Goal: Transaction & Acquisition: Purchase product/service

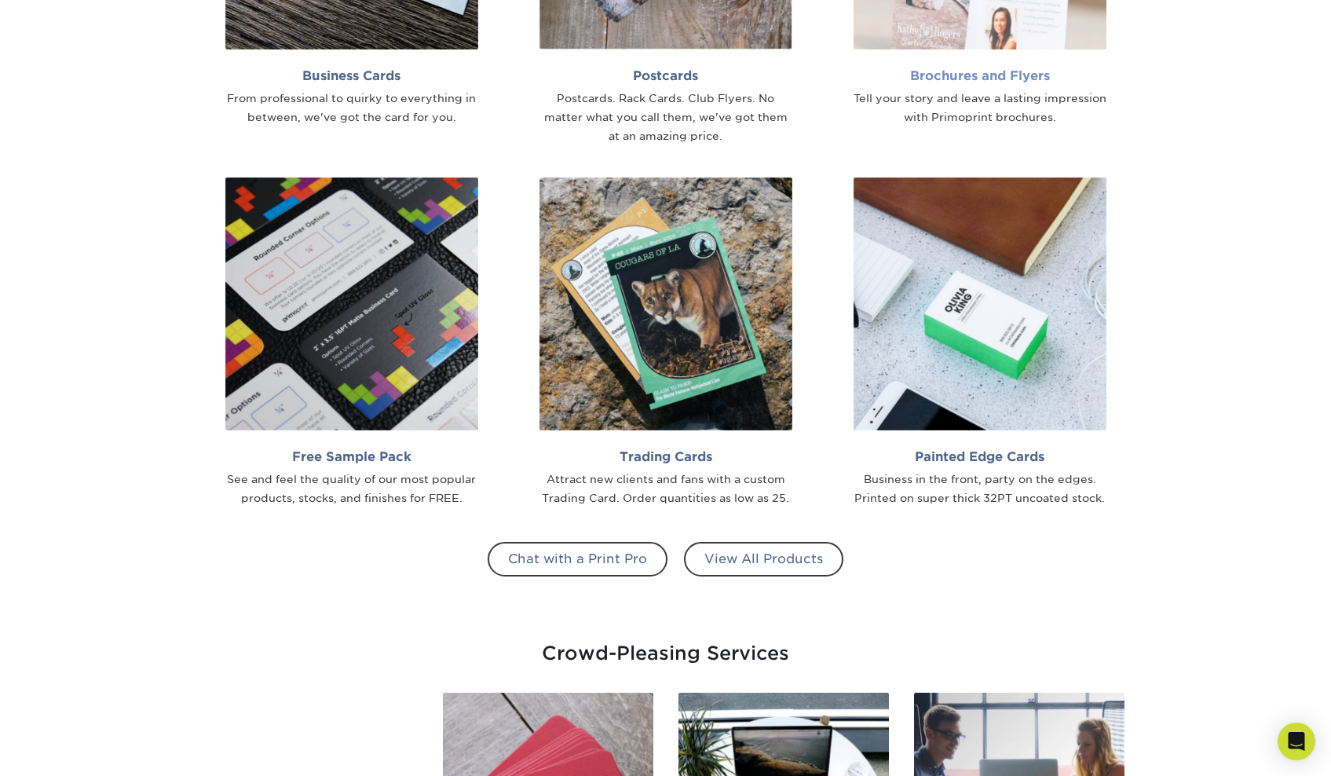
scroll to position [987, 0]
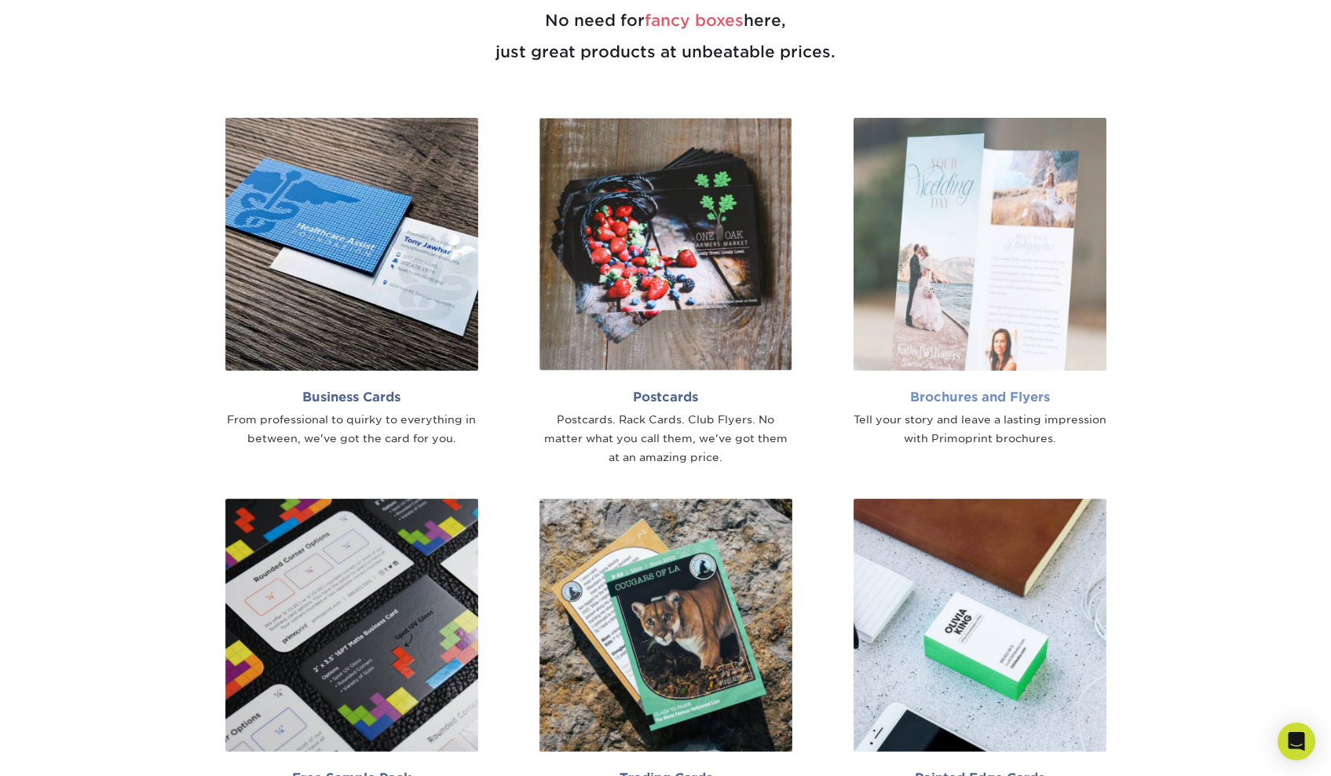
click at [919, 184] on img at bounding box center [980, 244] width 253 height 253
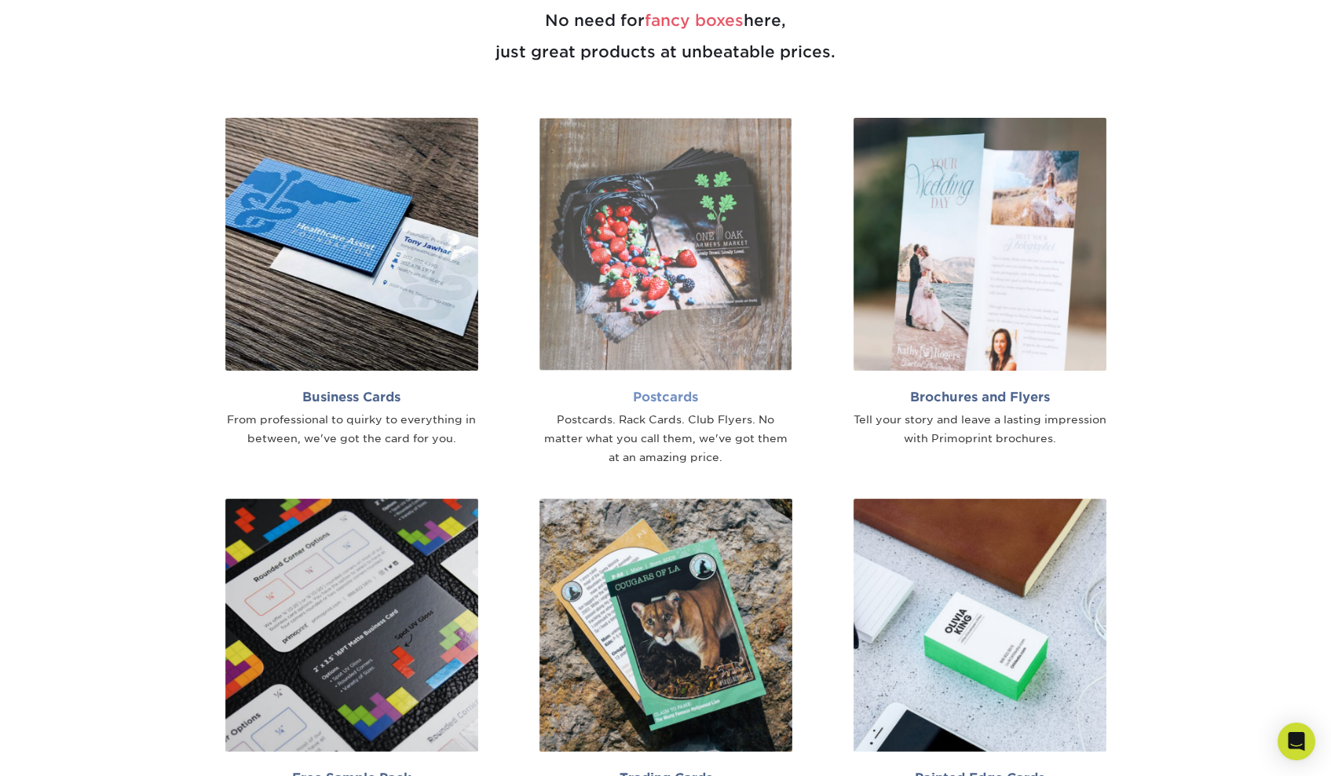
click at [690, 253] on img at bounding box center [666, 244] width 253 height 253
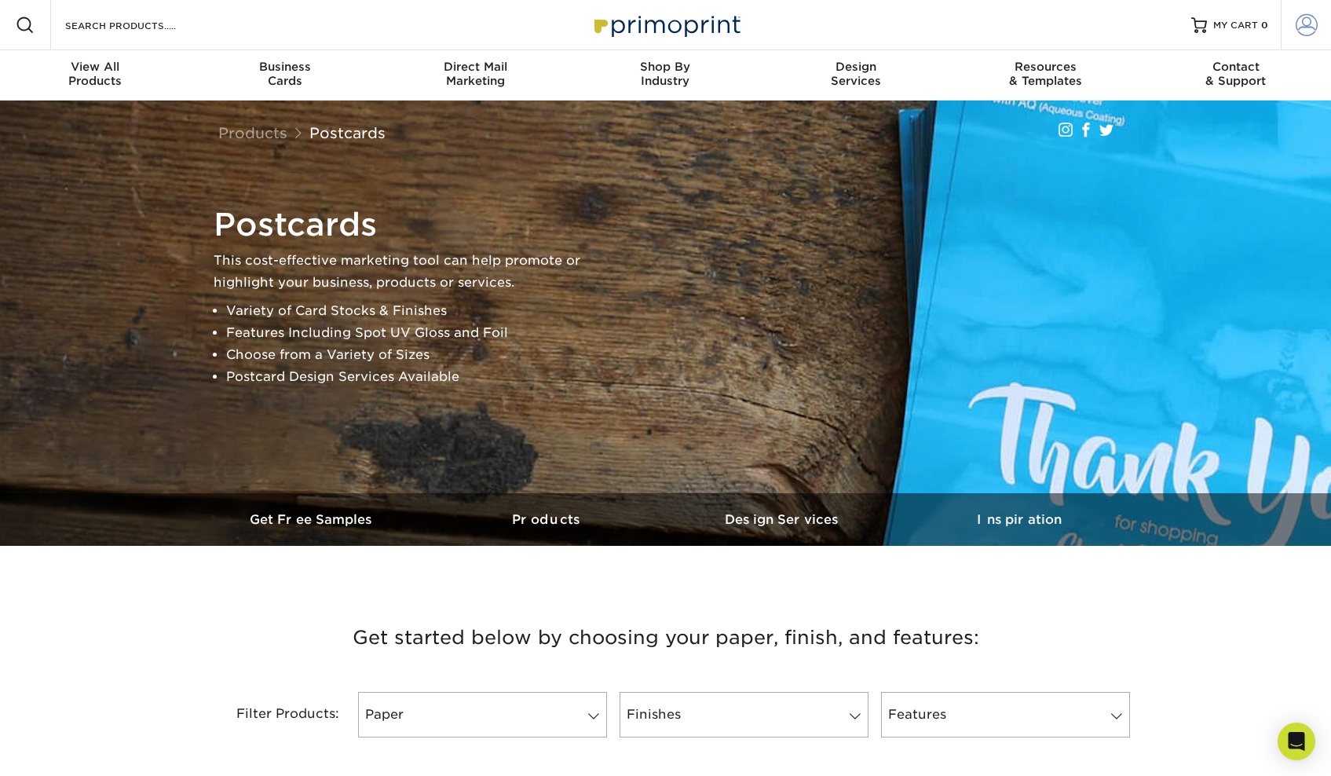
click at [1307, 21] on span at bounding box center [1307, 25] width 22 height 22
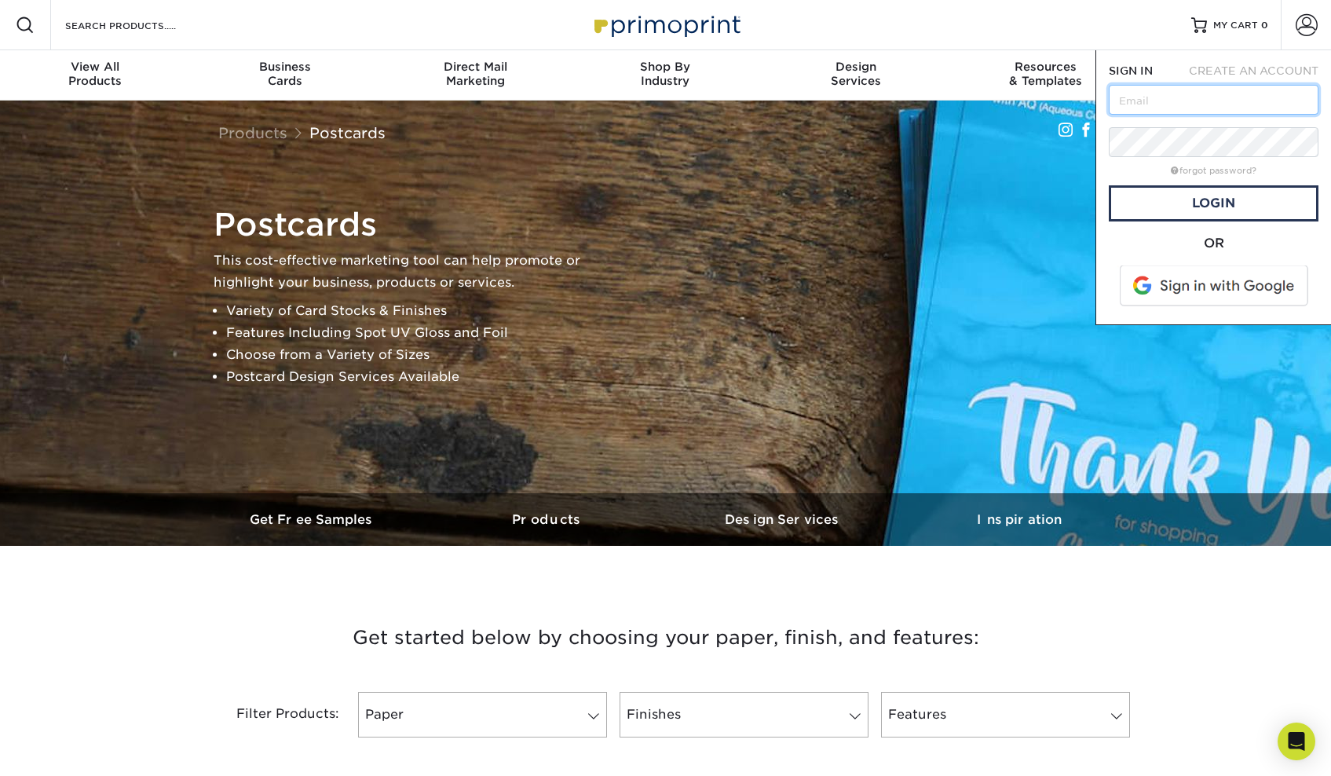
type input "mariesa@uscubaartistexchange.org"
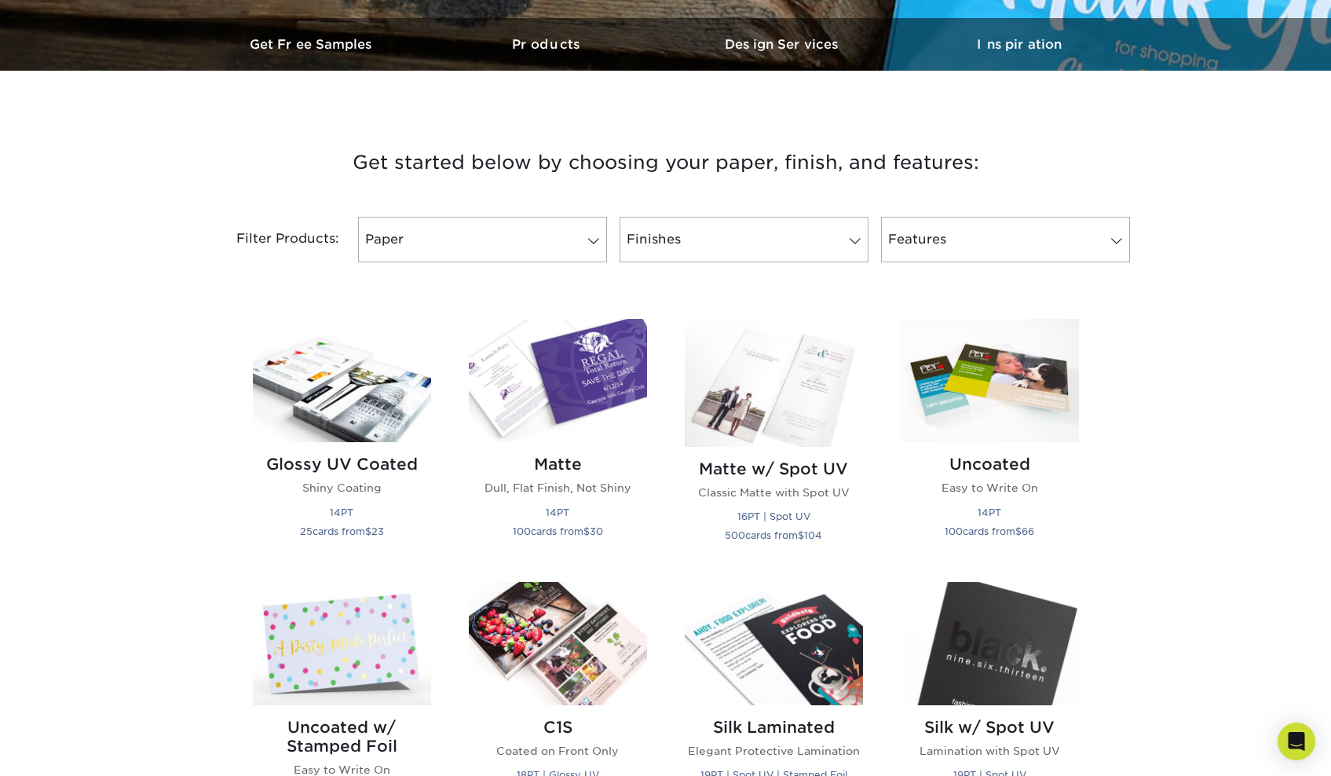
scroll to position [701, 0]
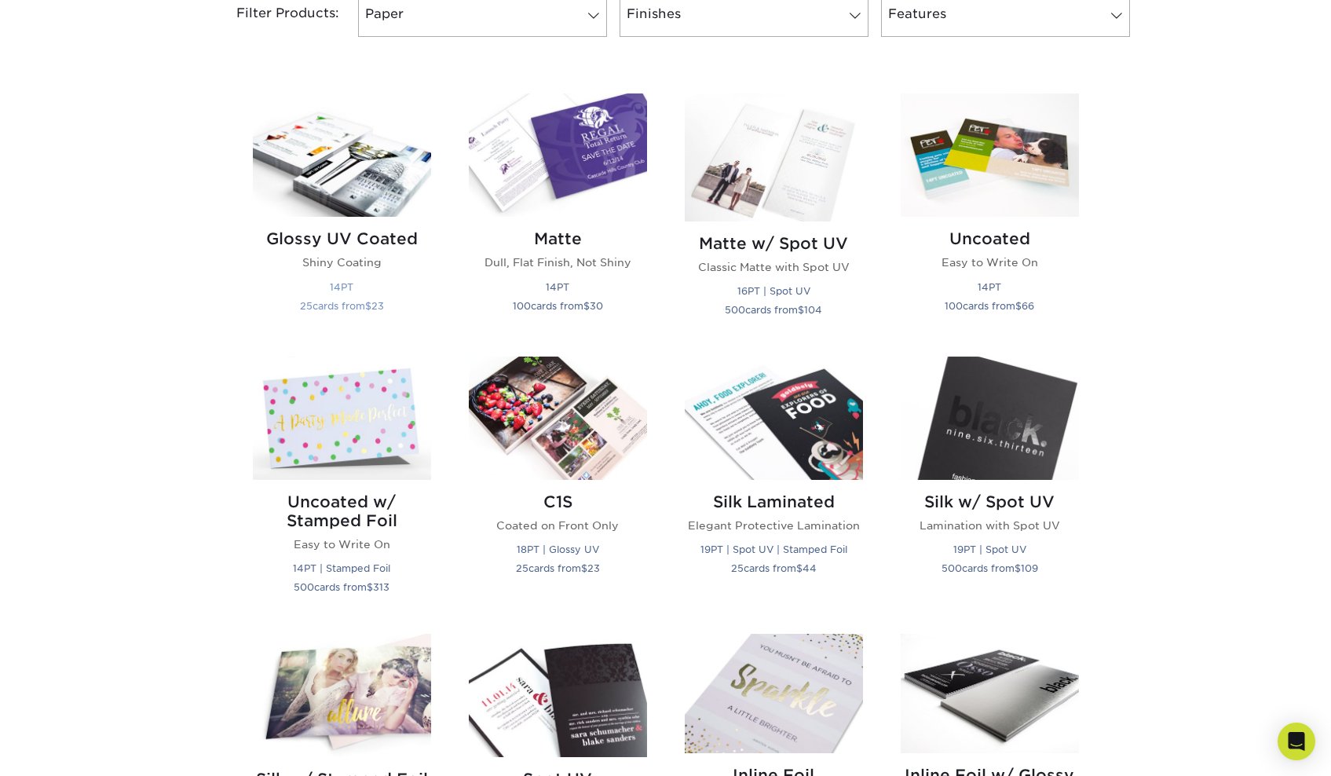
click at [364, 156] on img at bounding box center [342, 154] width 178 height 123
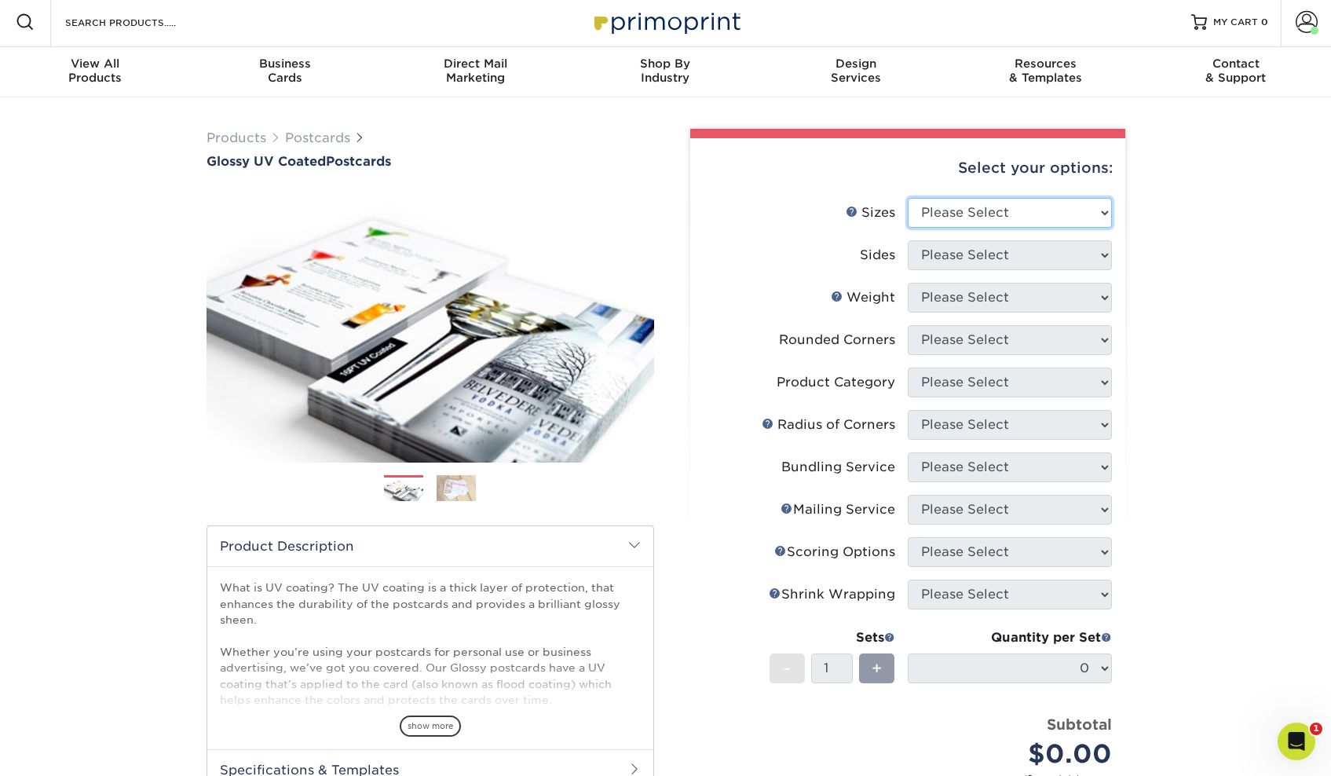
select select "4.00x6.00"
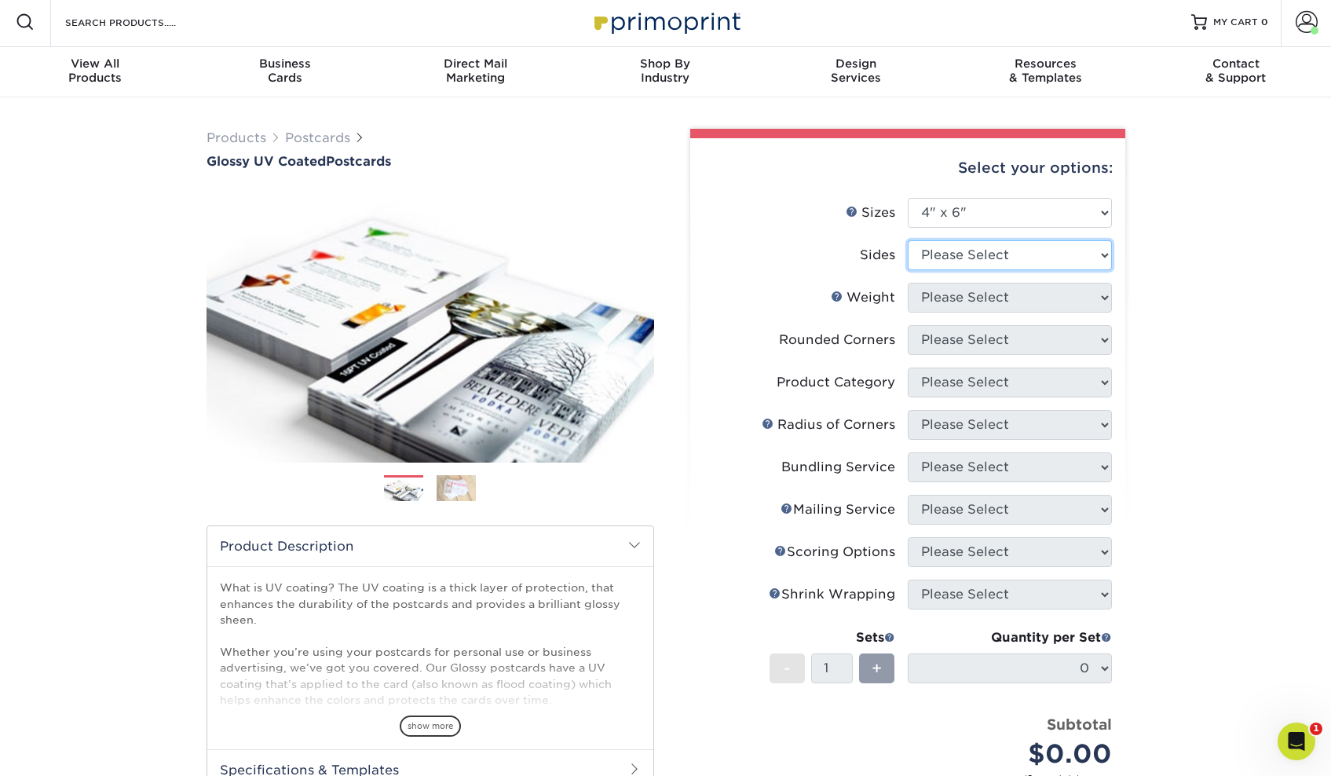
select select "13abbda7-1d64-4f25-8bb2-c179b224825d"
select select "14PT"
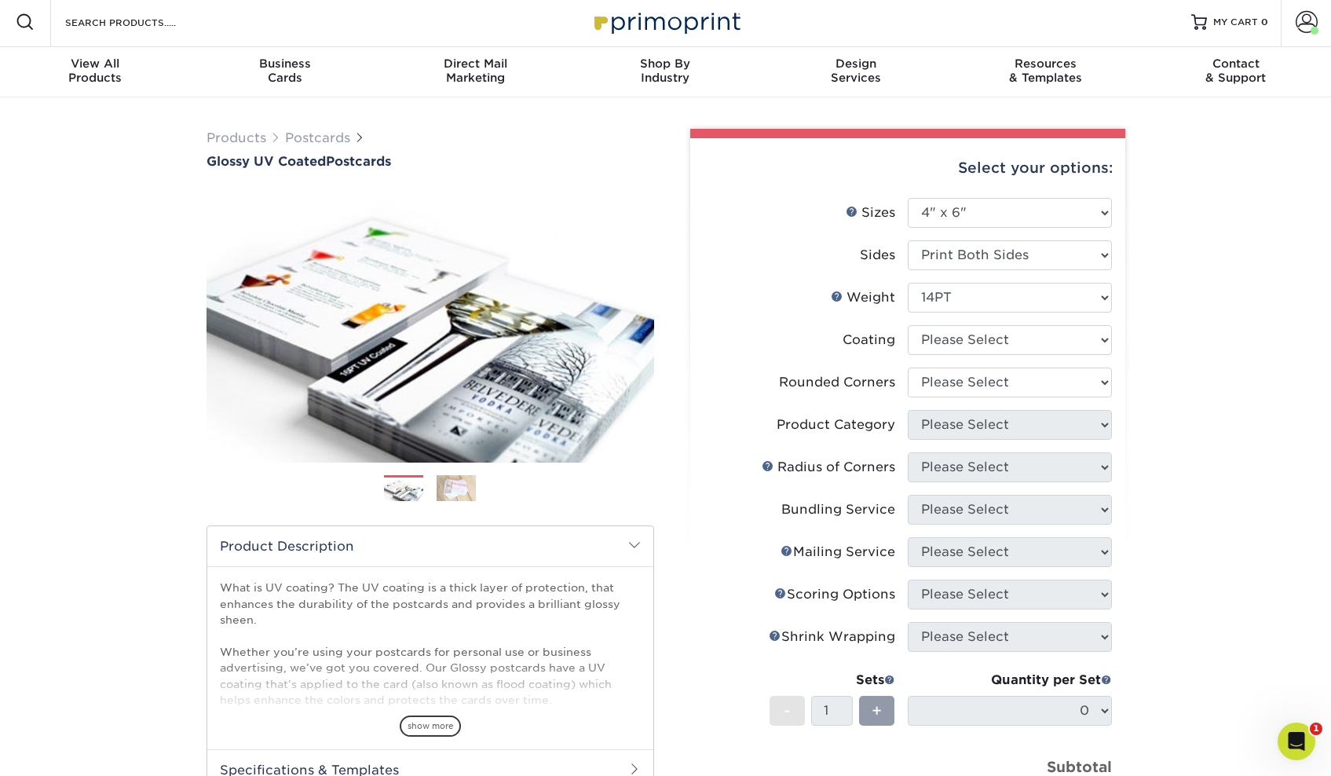
click at [969, 358] on li "Coating" at bounding box center [908, 346] width 408 height 42
select select "1e8116af-acfc-44b1-83dc-8181aa338834"
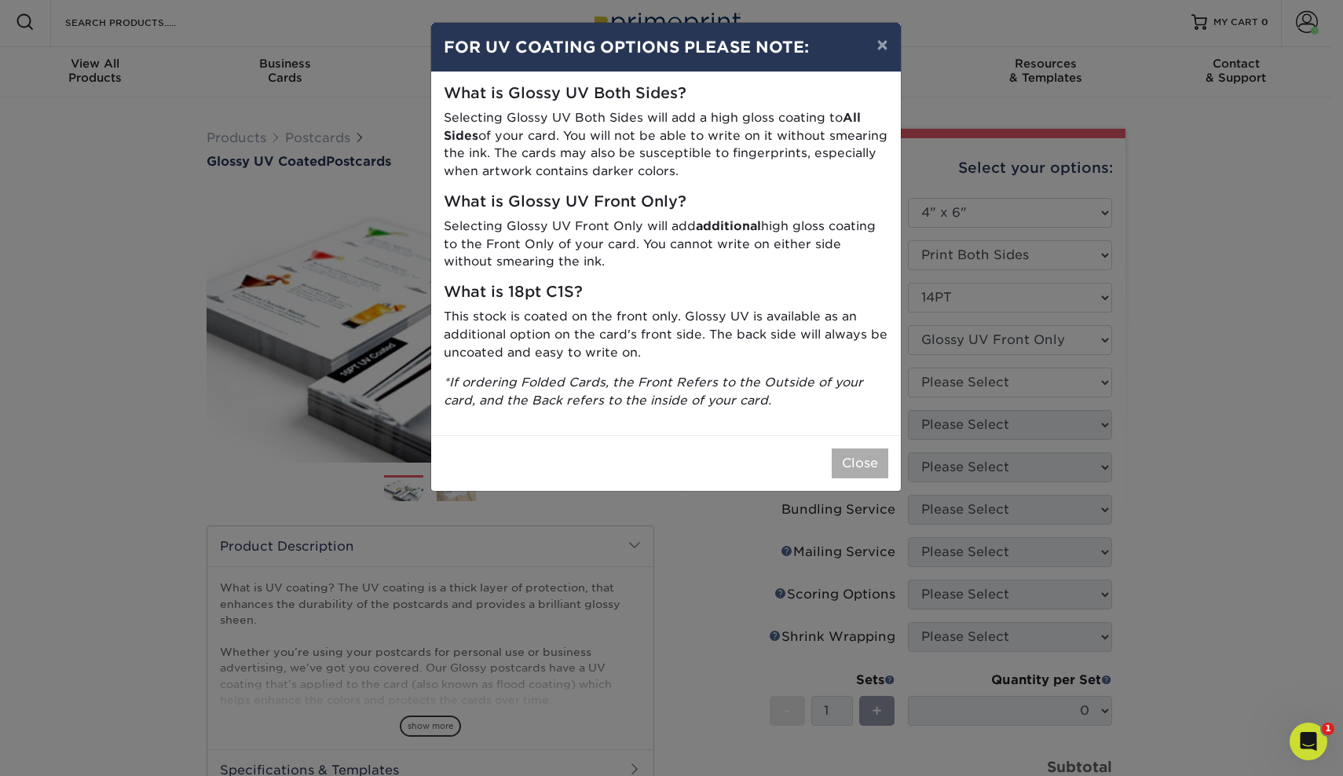
click at [871, 461] on button "Close" at bounding box center [860, 464] width 57 height 30
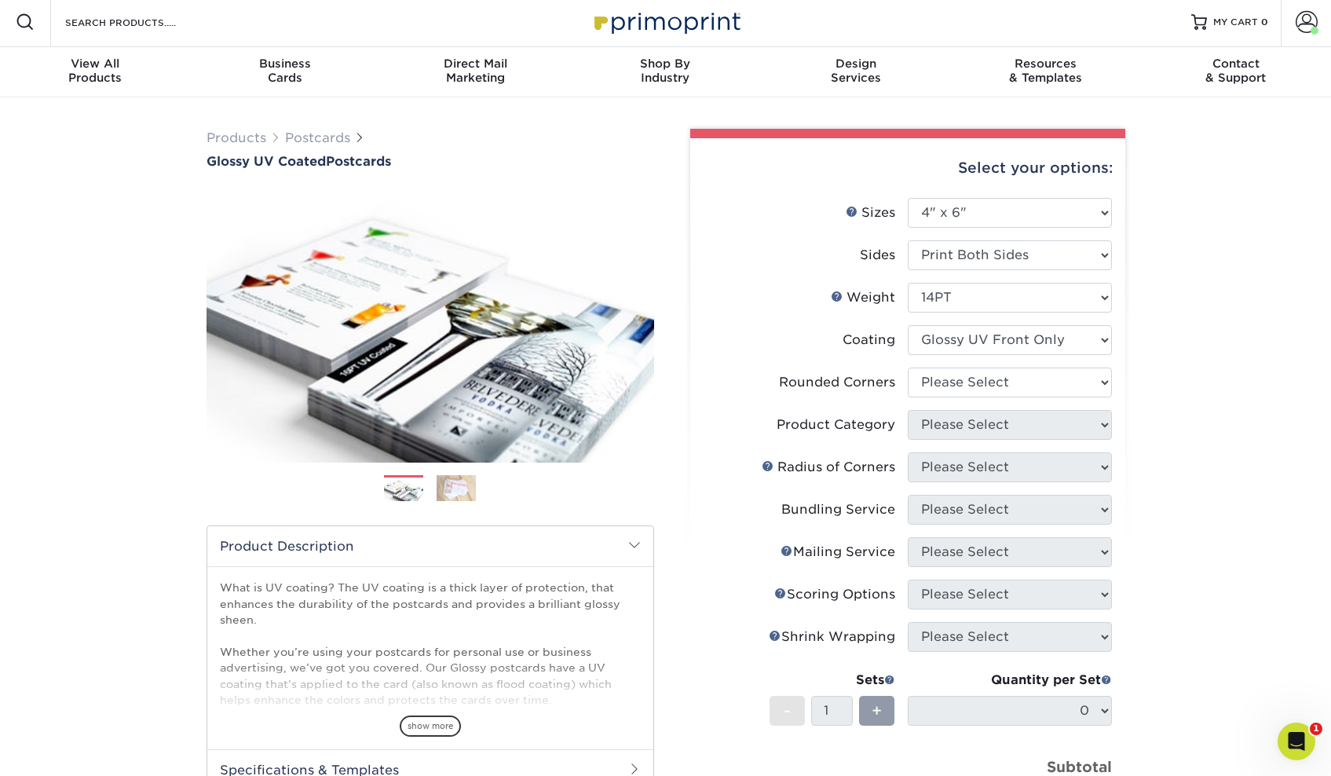
scroll to position [27, 0]
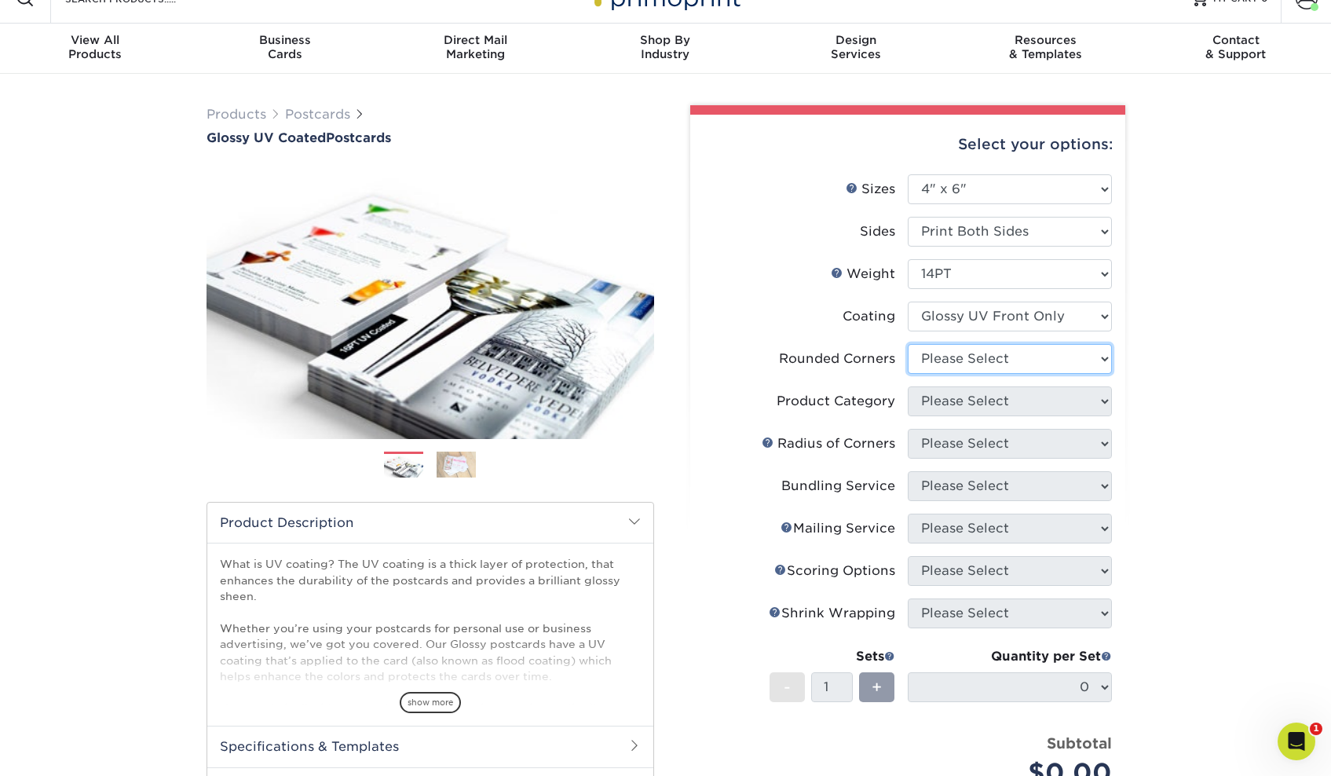
select select "0"
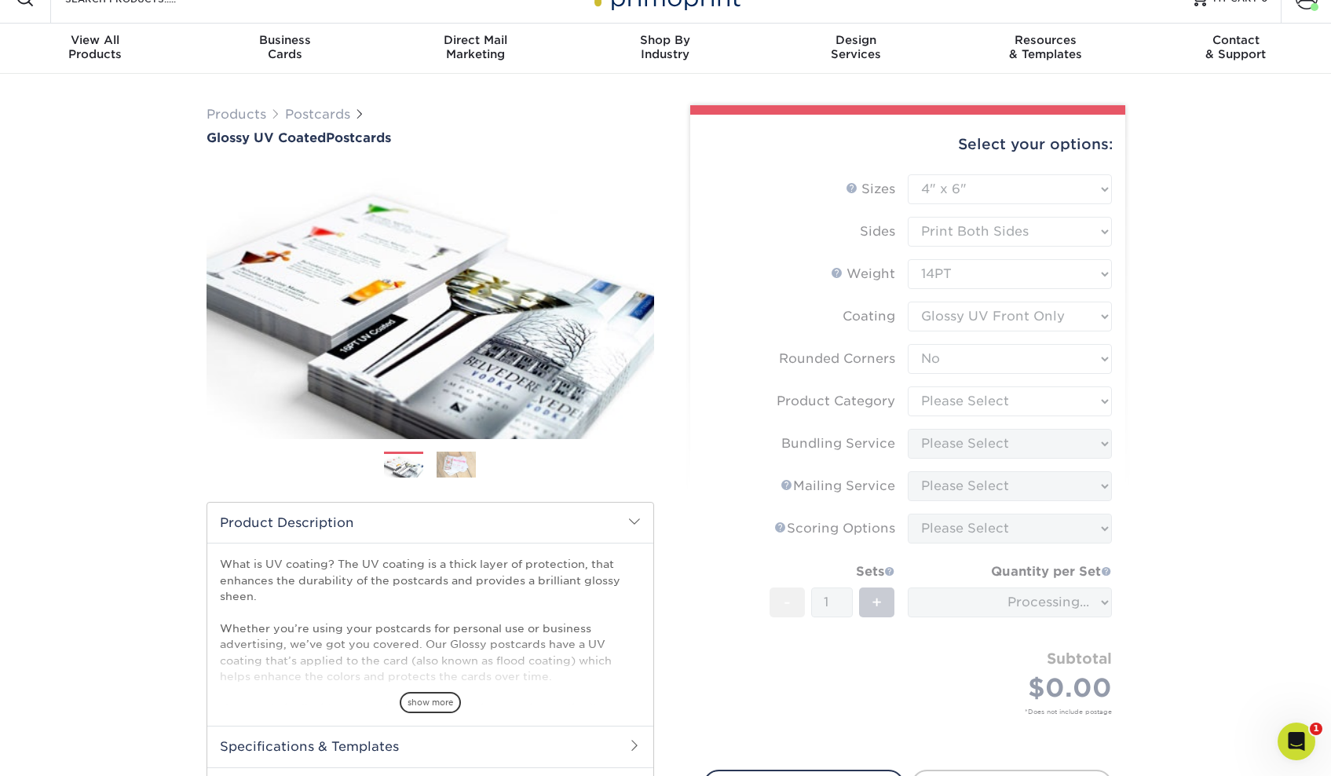
click at [942, 397] on form "Sizes Help Sizes Please Select 1.5" x 7" 2" x 4" 2" x 6" 2" x 7" 2" x 8" 2.12" …" at bounding box center [908, 462] width 410 height 577
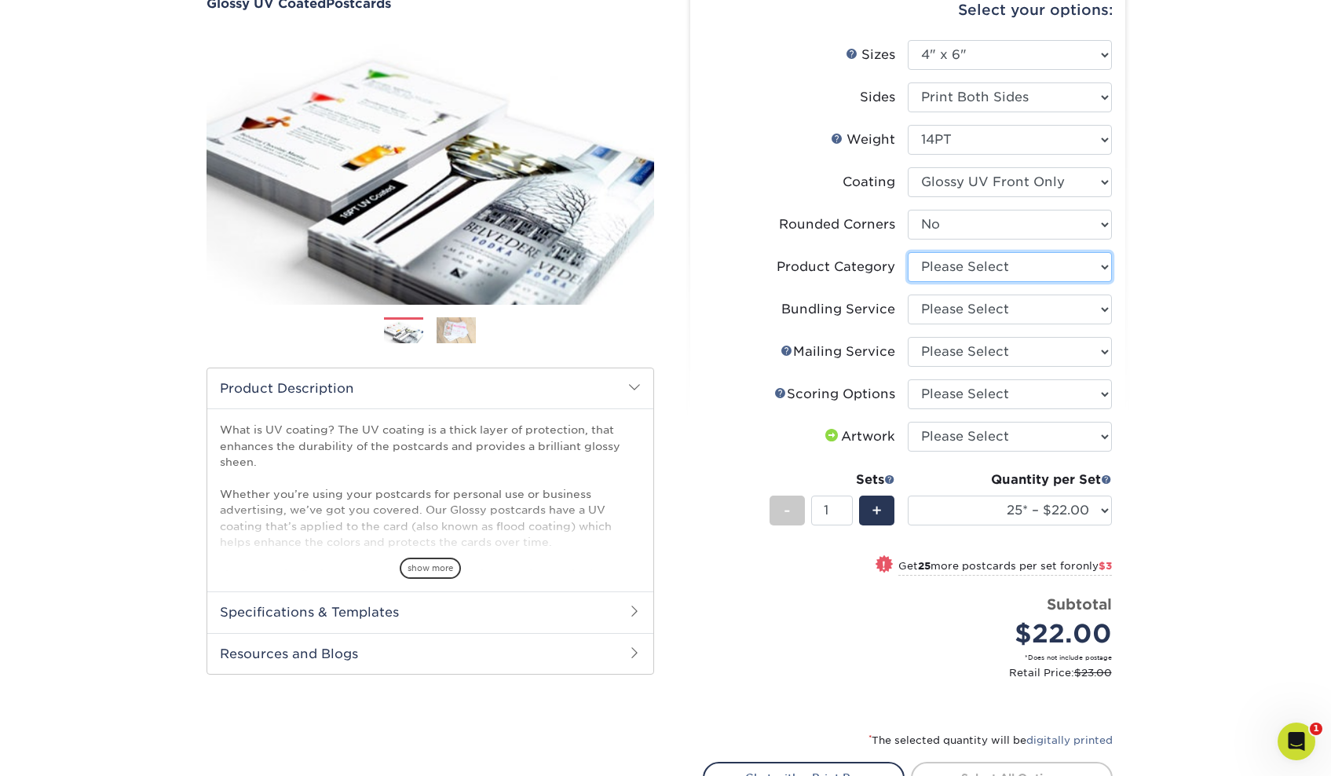
select select "9b7272e0-d6c8-4c3c-8e97-d3a1bcdab858"
select select "58689abb-25c0-461c-a4c3-a80b627d6649"
select select "3e5e9bdd-d78a-4c28-a41d-fe1407925ca6"
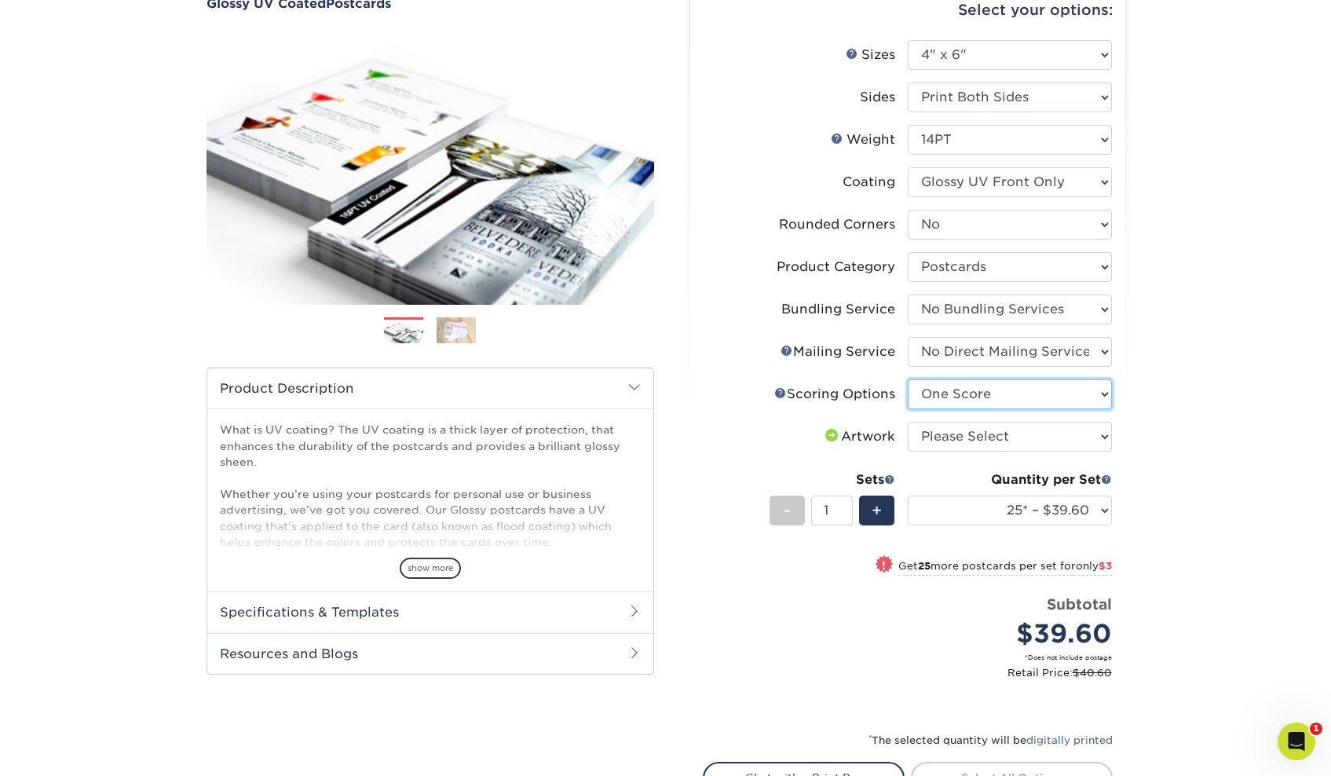
select select "16ebe401-5398-422d-8cb0-f3adbb82deb5"
select select "upload"
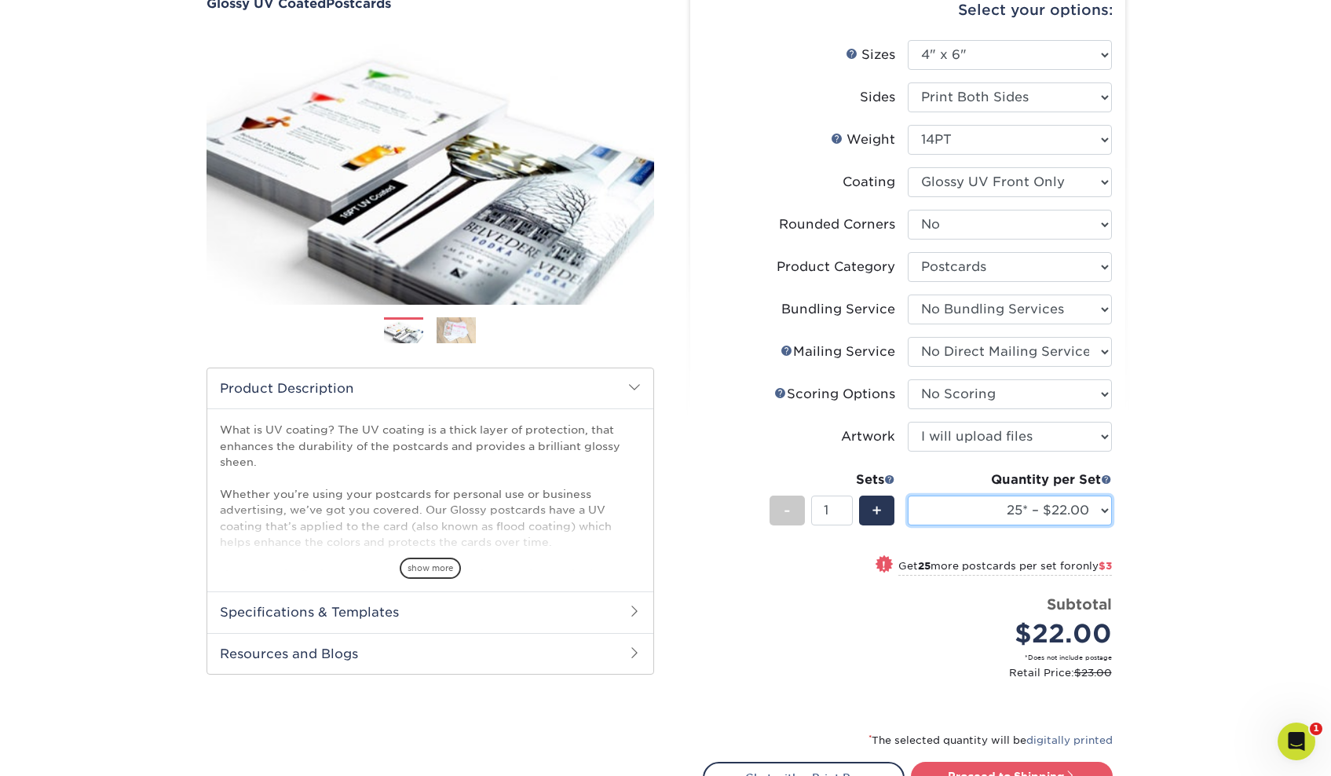
select select "1000 – $91.00"
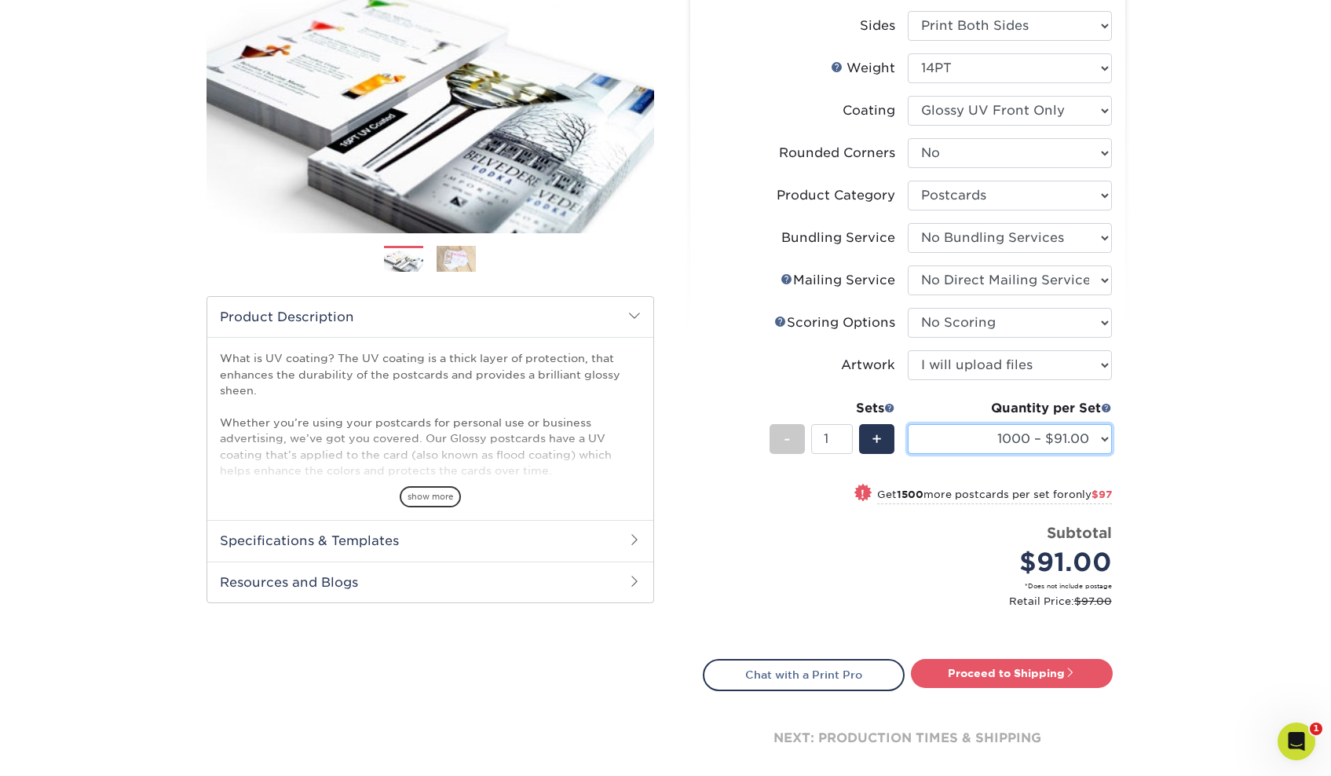
scroll to position [200, 0]
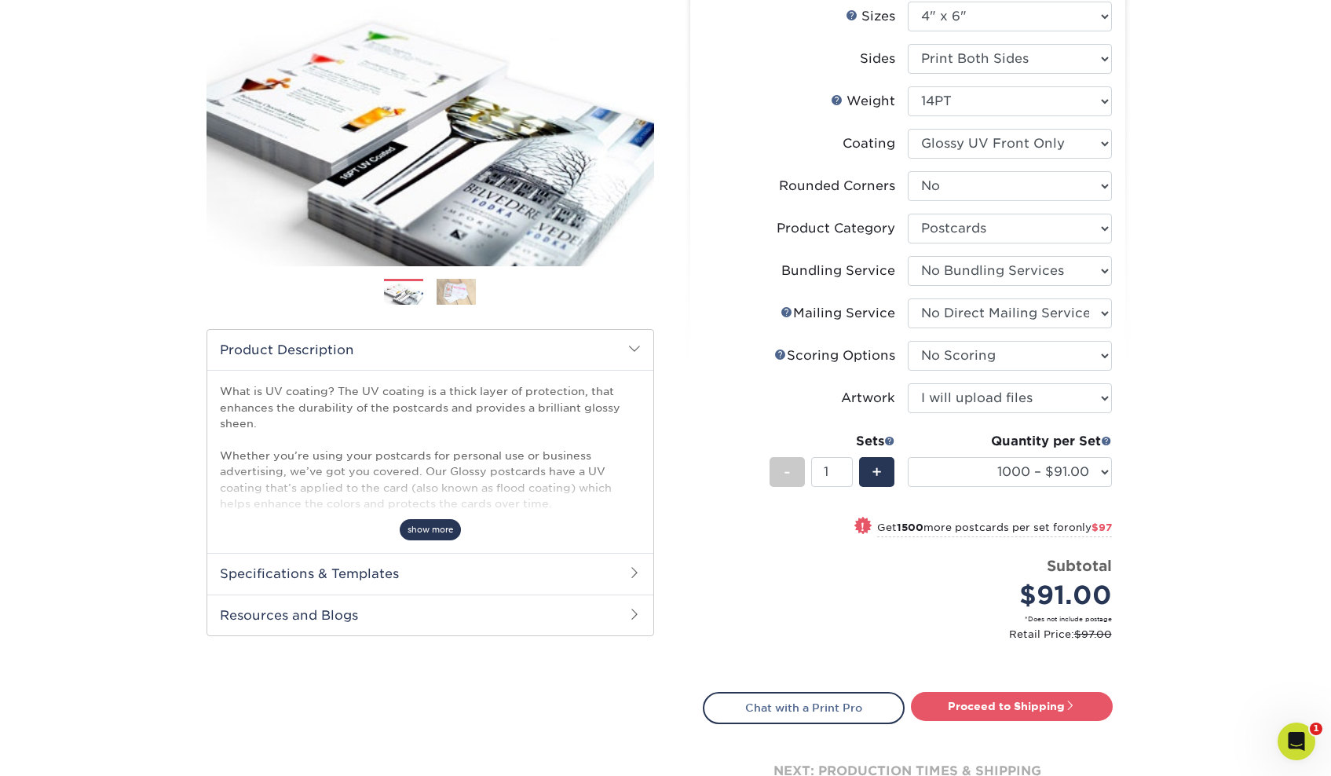
click at [421, 530] on span "show more" at bounding box center [430, 529] width 61 height 21
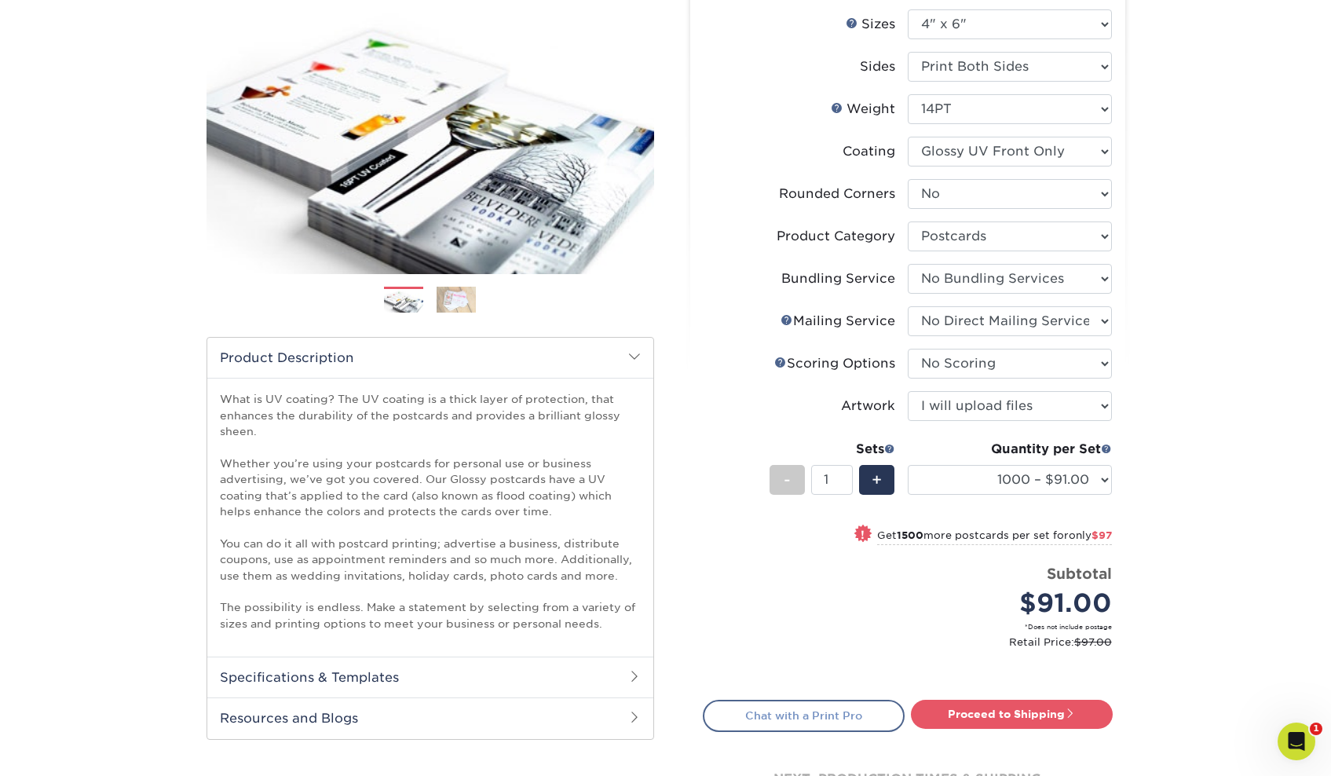
scroll to position [423, 0]
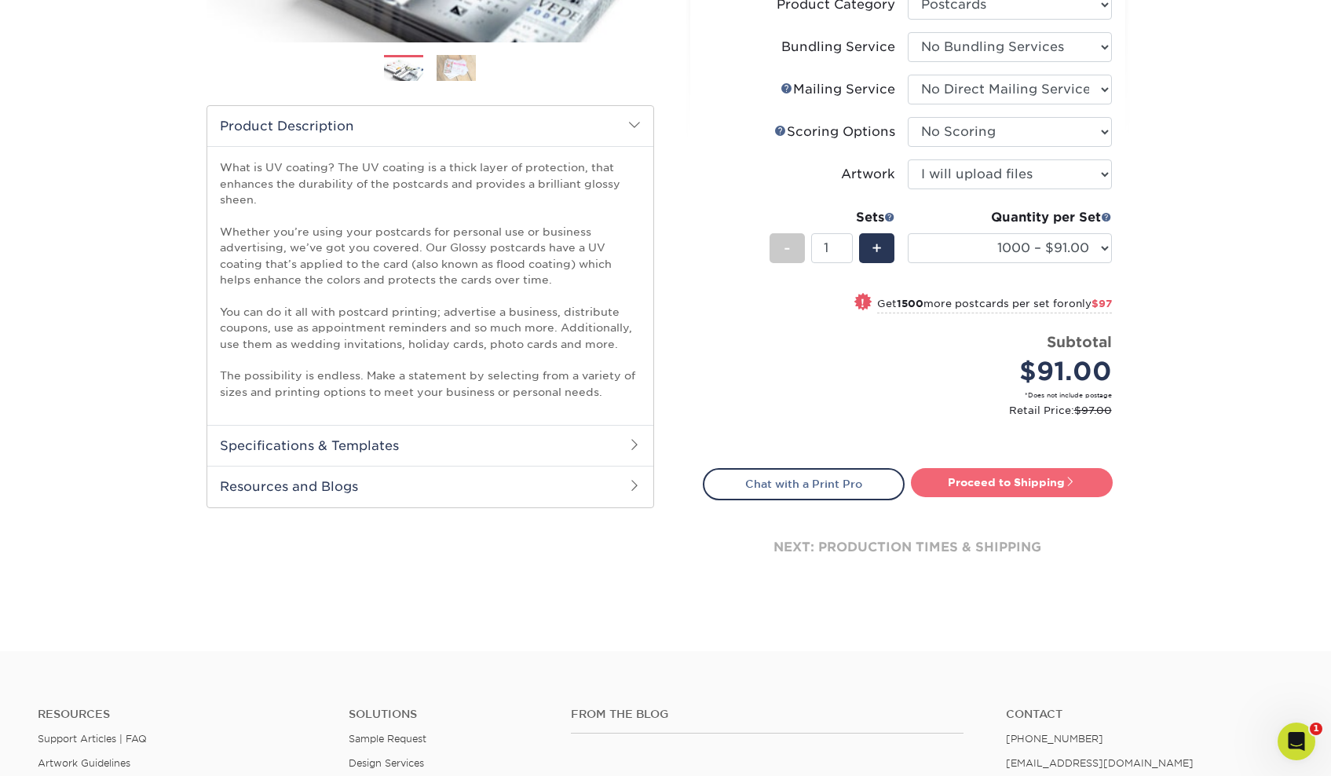
click at [967, 479] on link "Proceed to Shipping" at bounding box center [1012, 482] width 202 height 28
type input "Set 1"
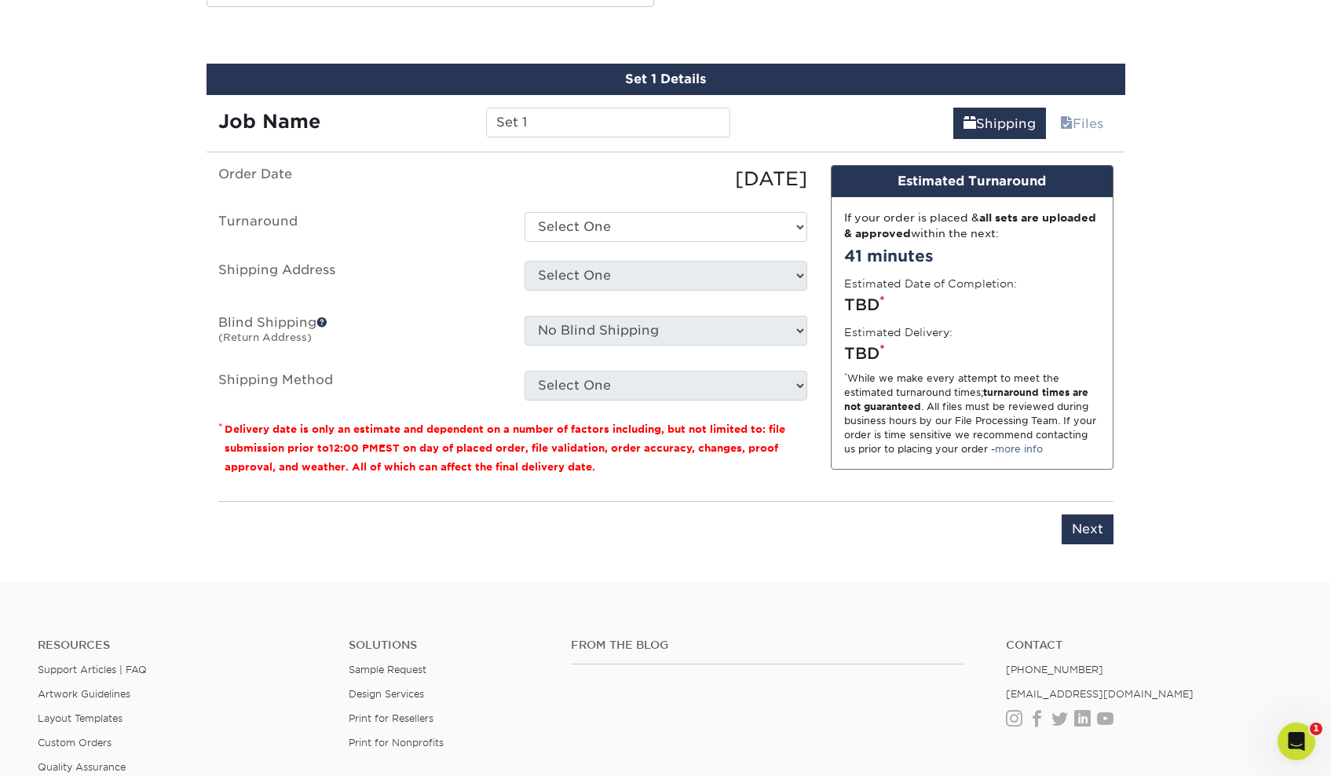
scroll to position [933, 0]
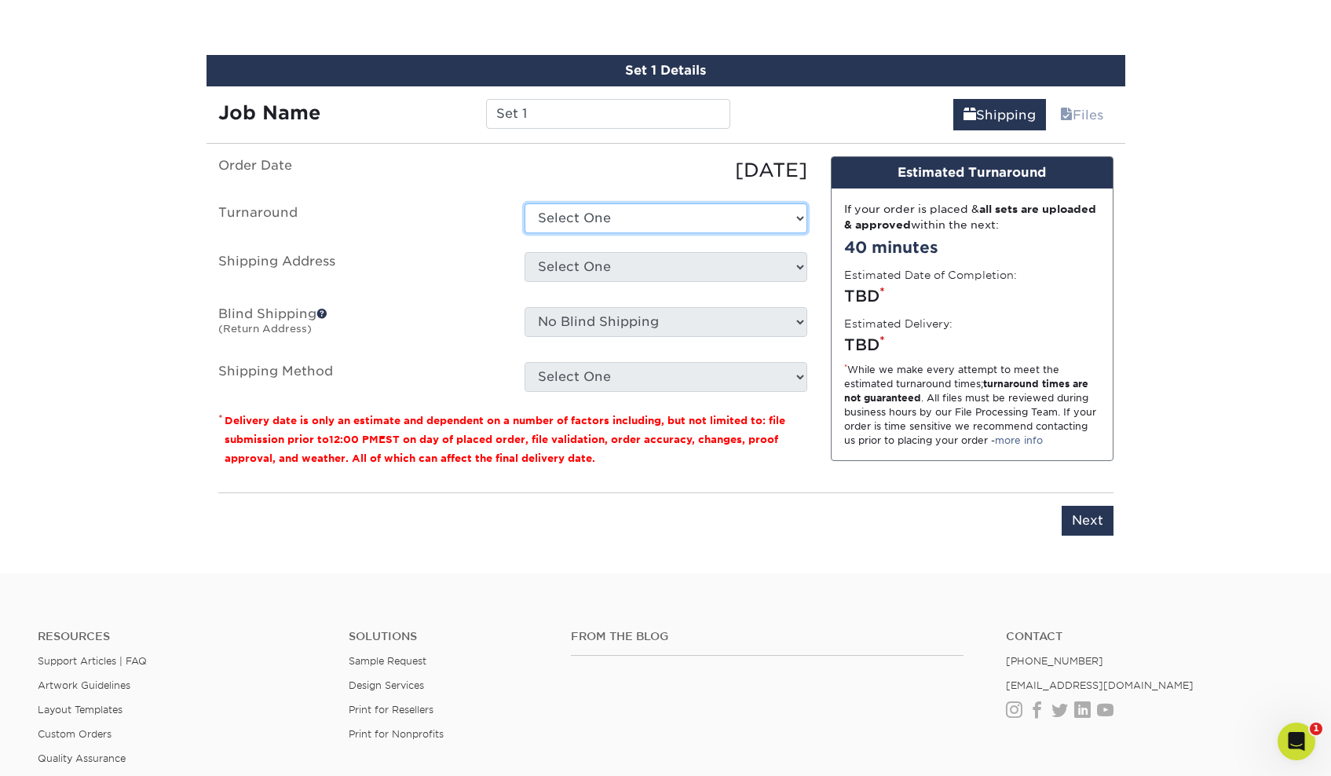
select select "6ee04df3-3ade-43d7-a16a-c9d540780021"
select select "63174"
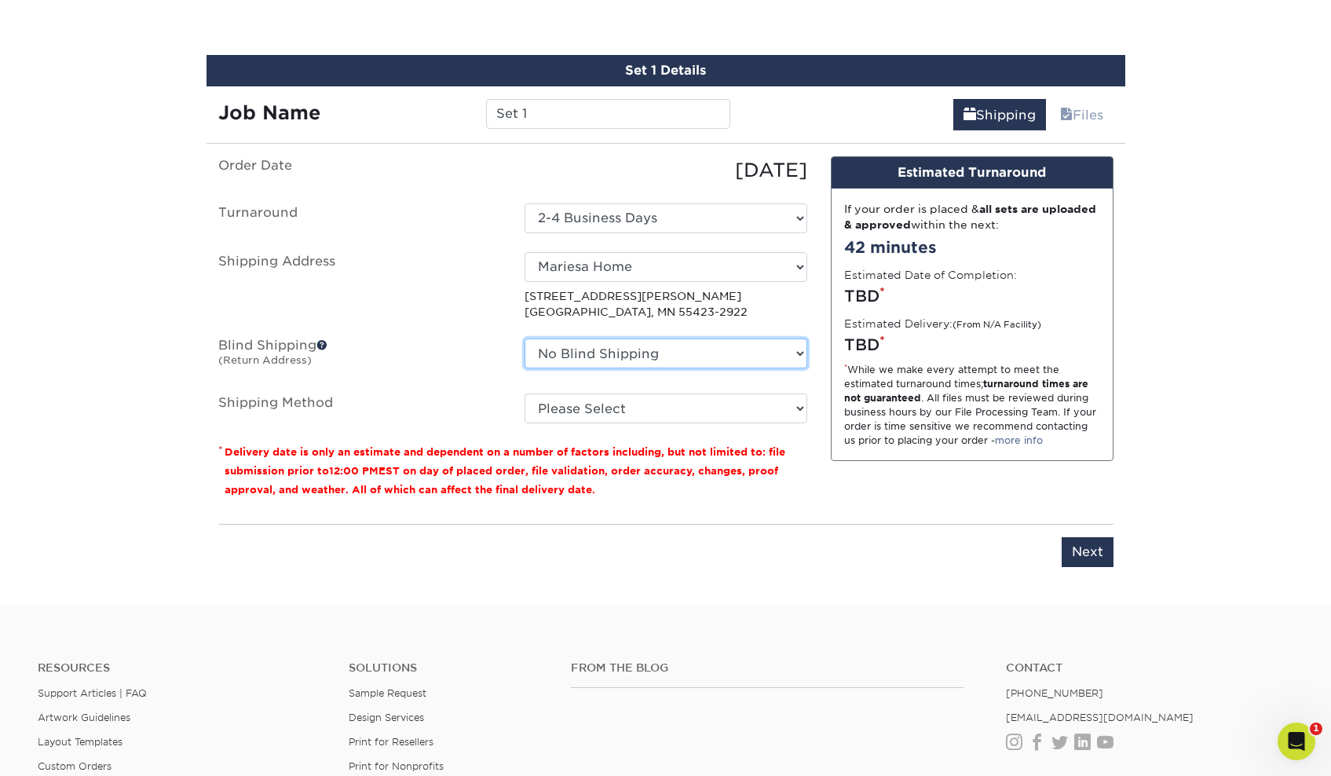
select select "63174"
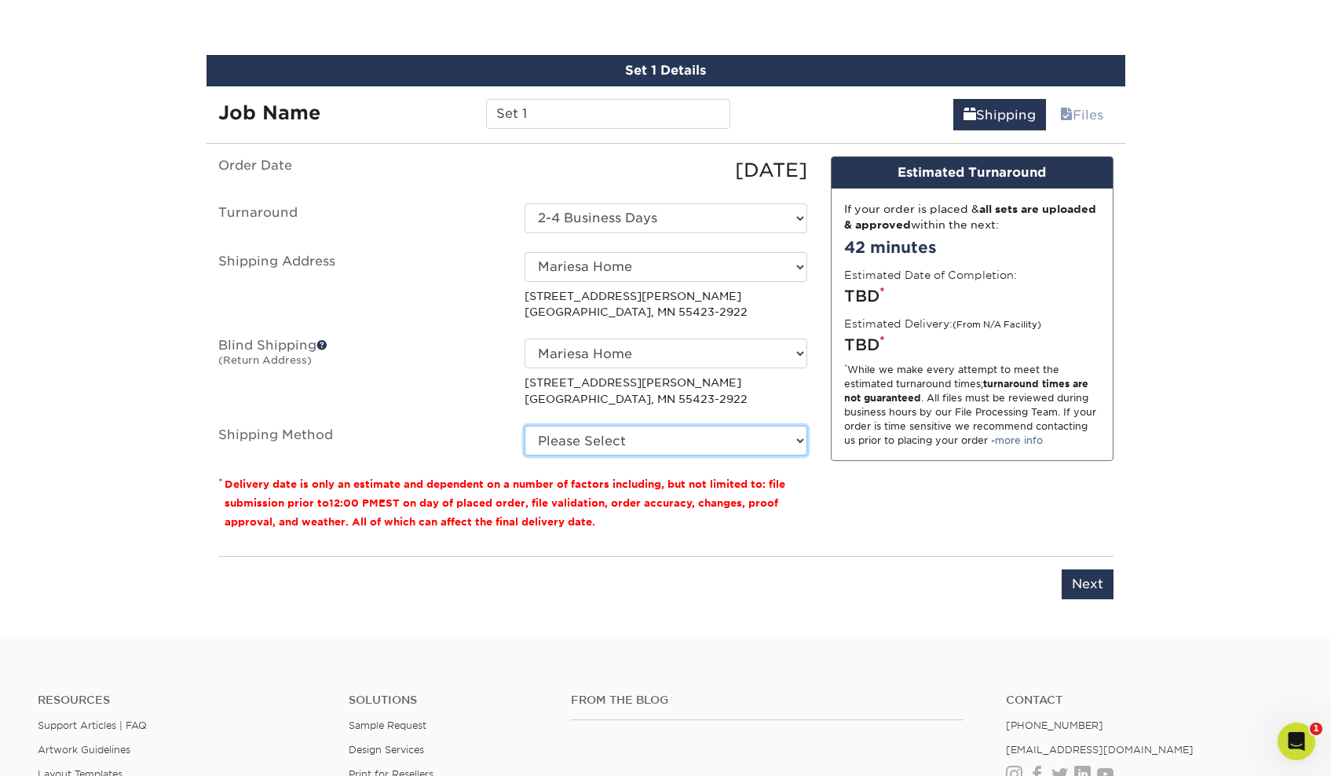
select select "12"
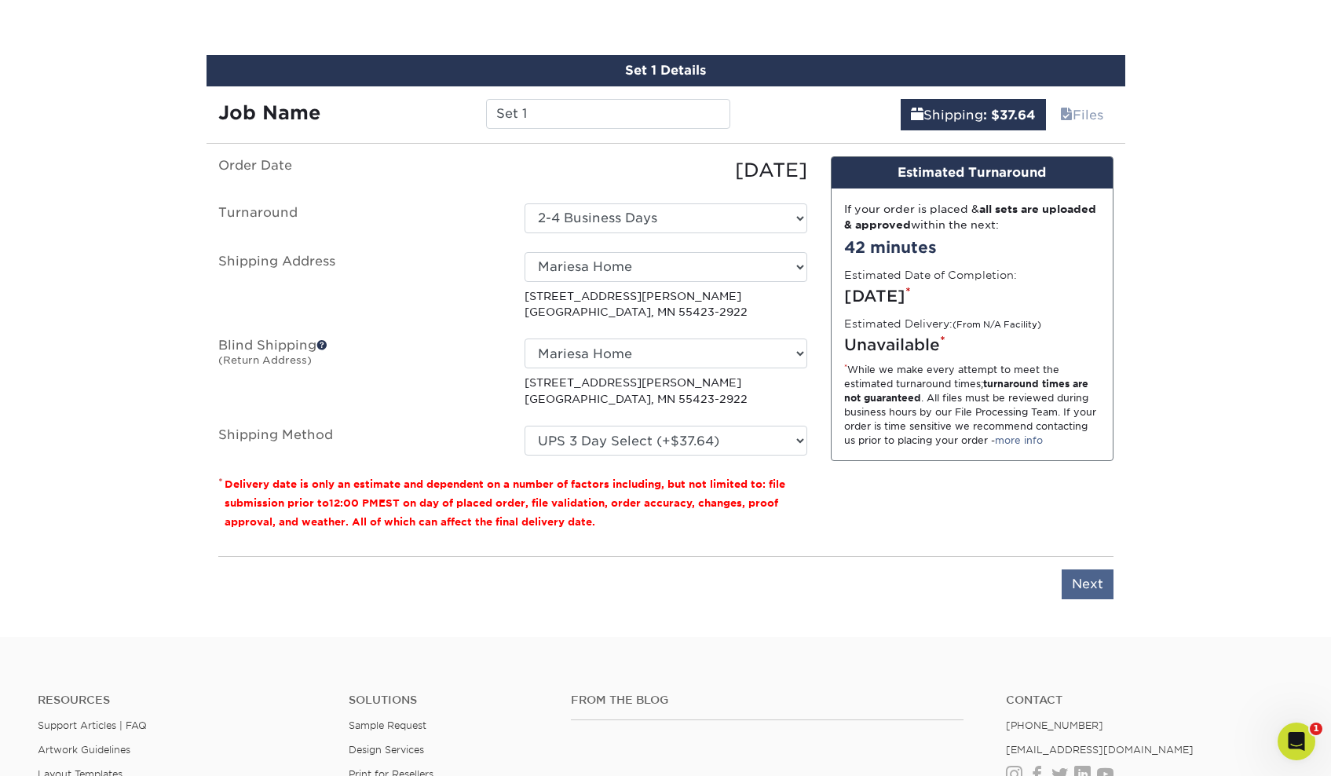
click at [1092, 575] on input "Next" at bounding box center [1088, 585] width 52 height 30
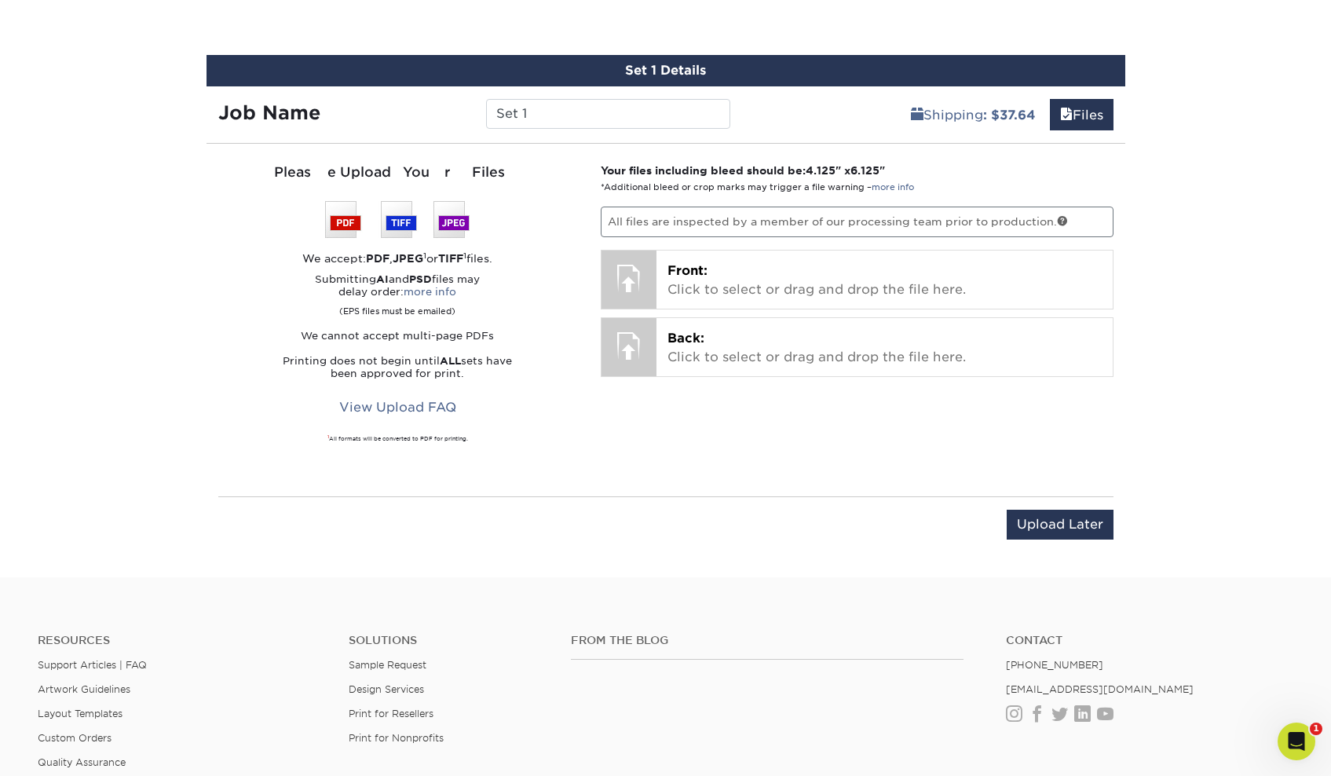
click at [1077, 503] on div "Upload Later Save & Continue Continue" at bounding box center [666, 527] width 896 height 62
click at [1053, 531] on input "Upload Later" at bounding box center [1060, 525] width 107 height 30
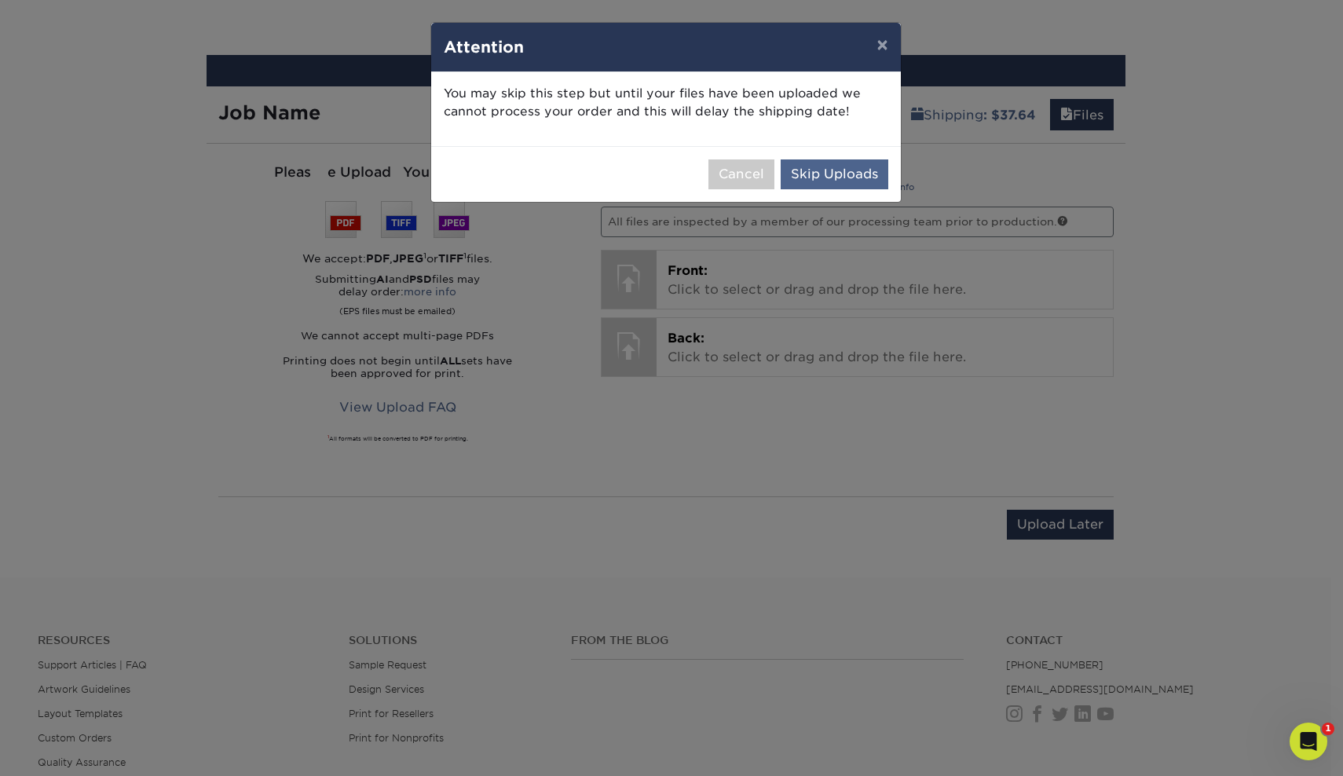
click at [819, 182] on button "Skip Uploads" at bounding box center [835, 174] width 108 height 30
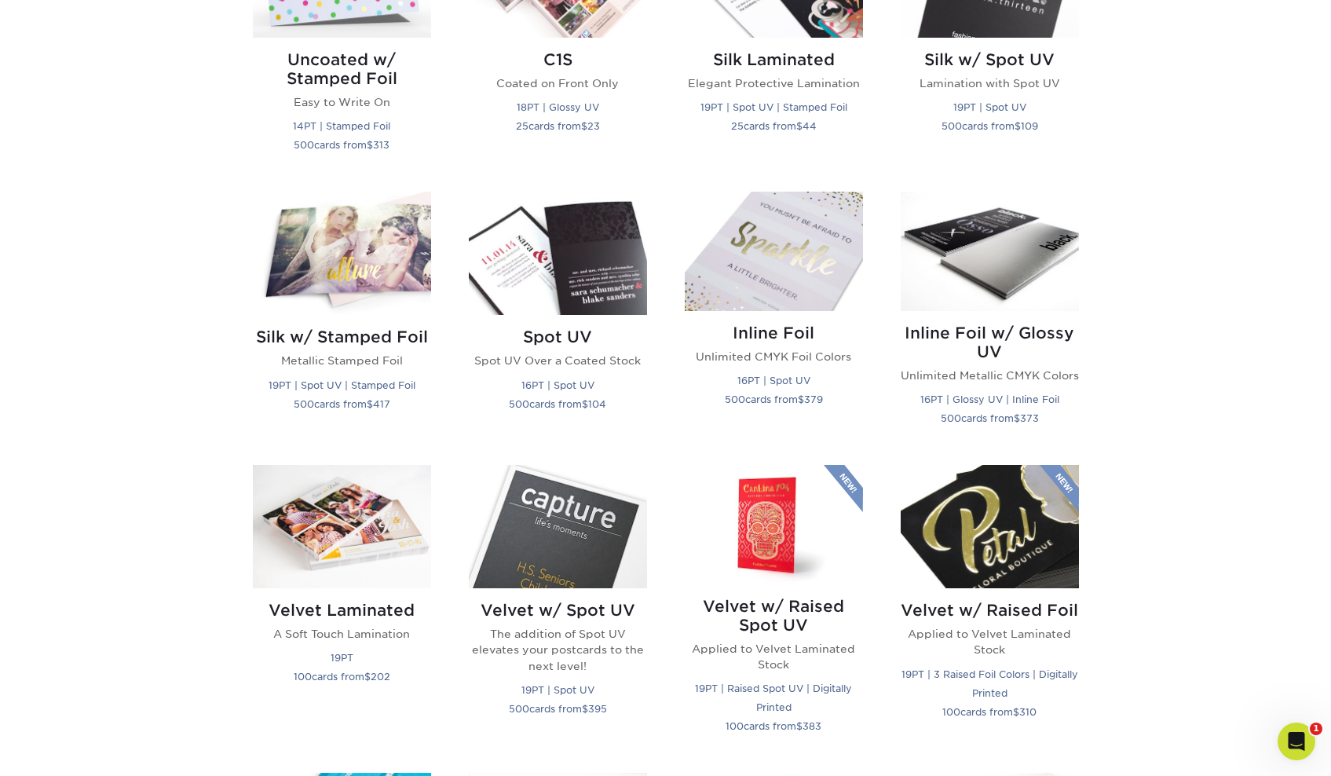
scroll to position [1000, 0]
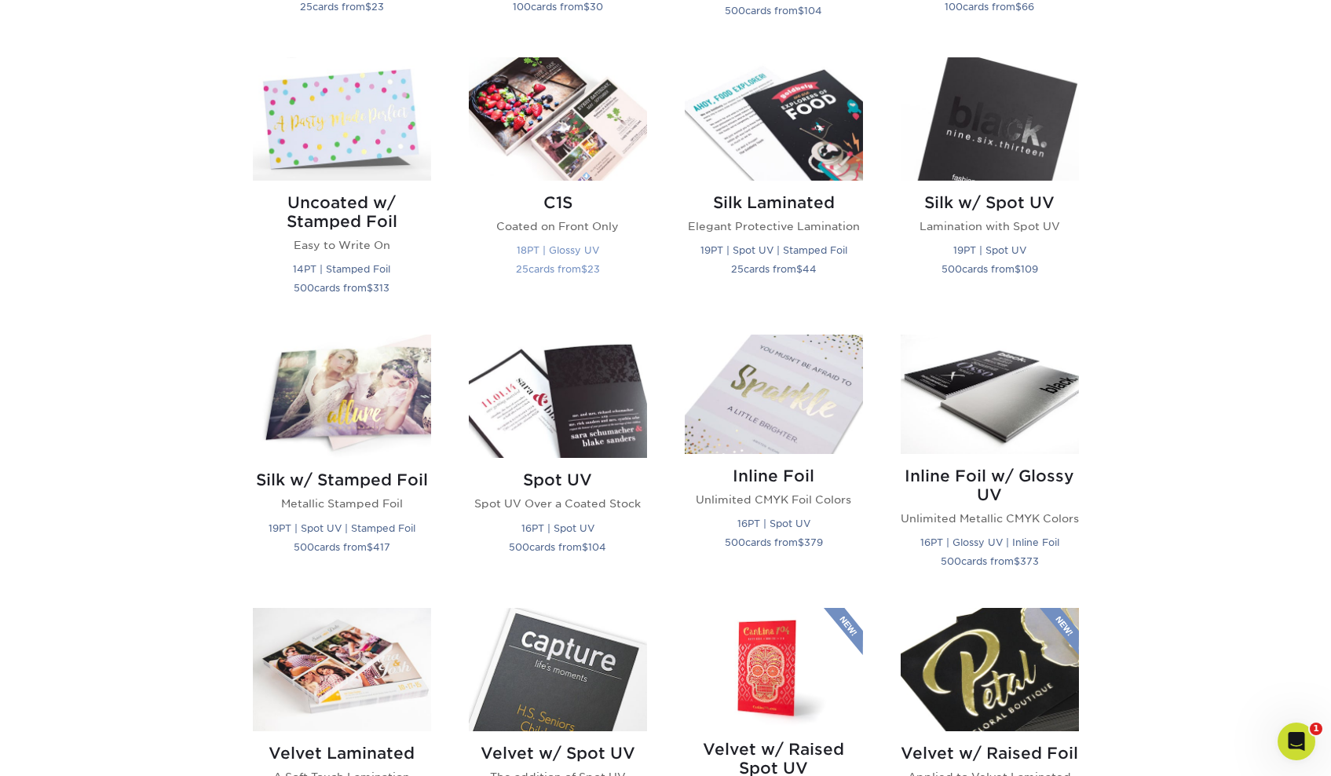
click at [560, 172] on img at bounding box center [558, 118] width 178 height 123
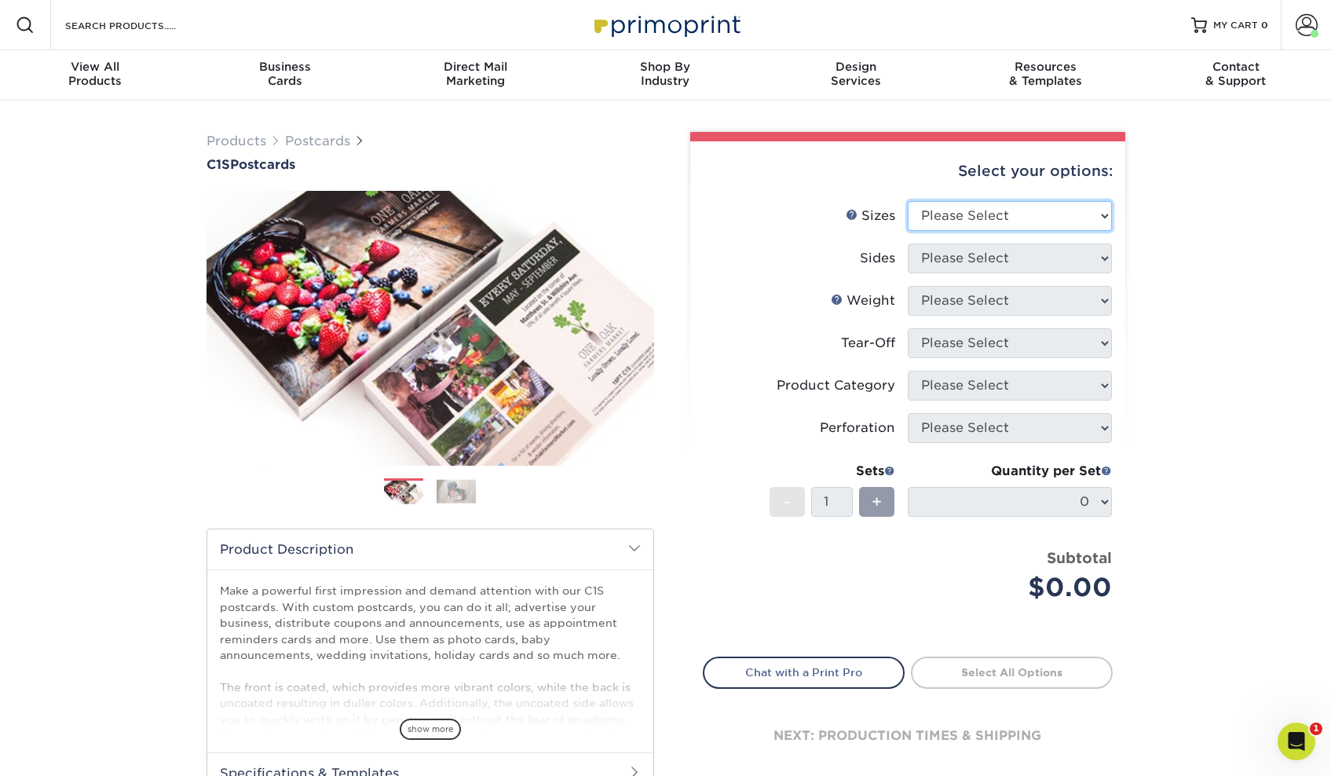
select select "4.00x6.00"
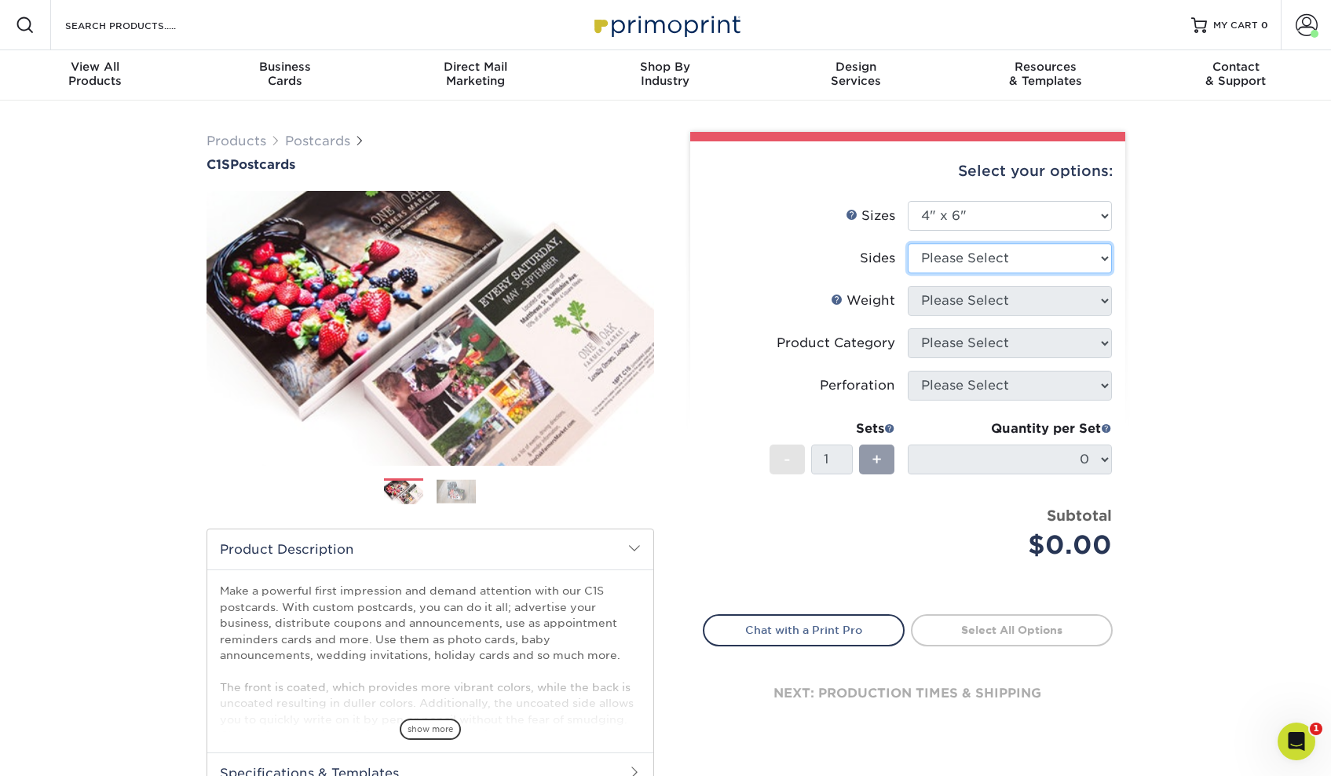
select select "13abbda7-1d64-4f25-8bb2-c179b224825d"
select select "18PTC1S"
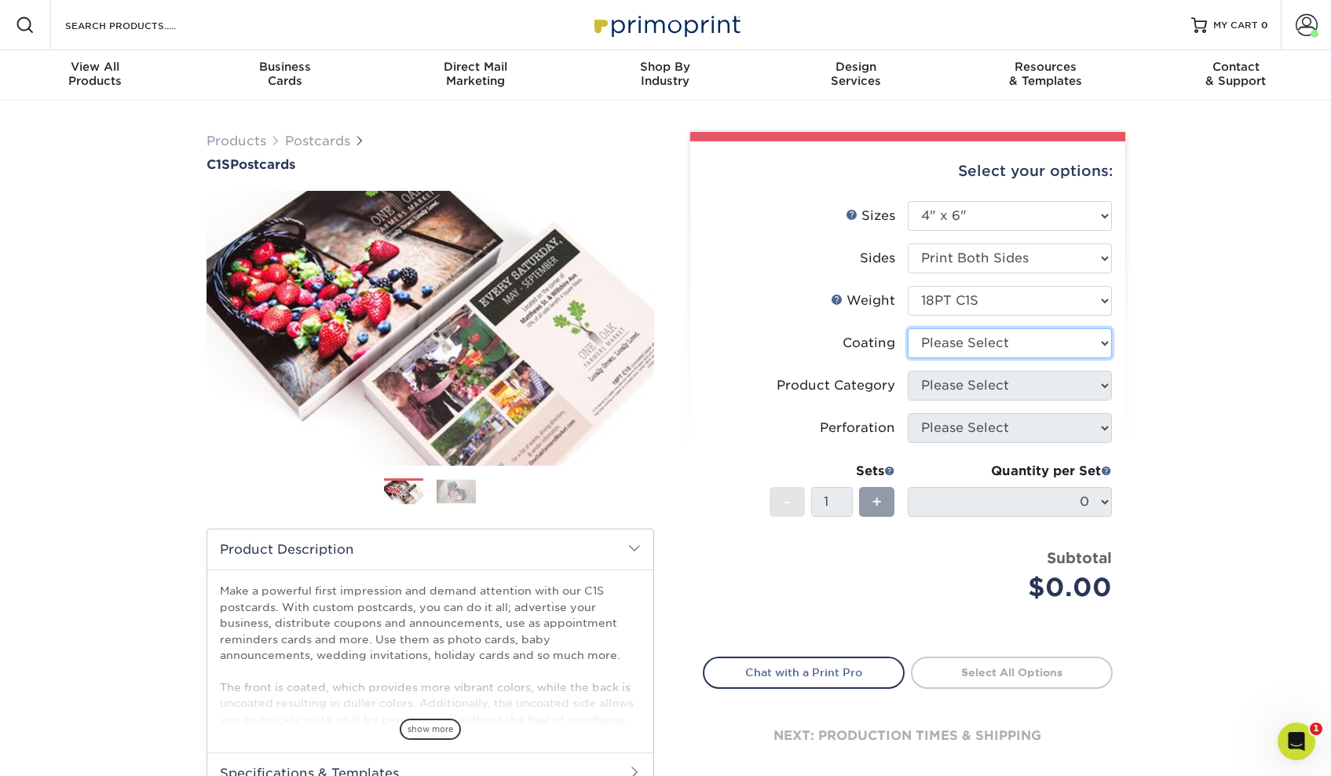
select select "1e8116af-acfc-44b1-83dc-8181aa338834"
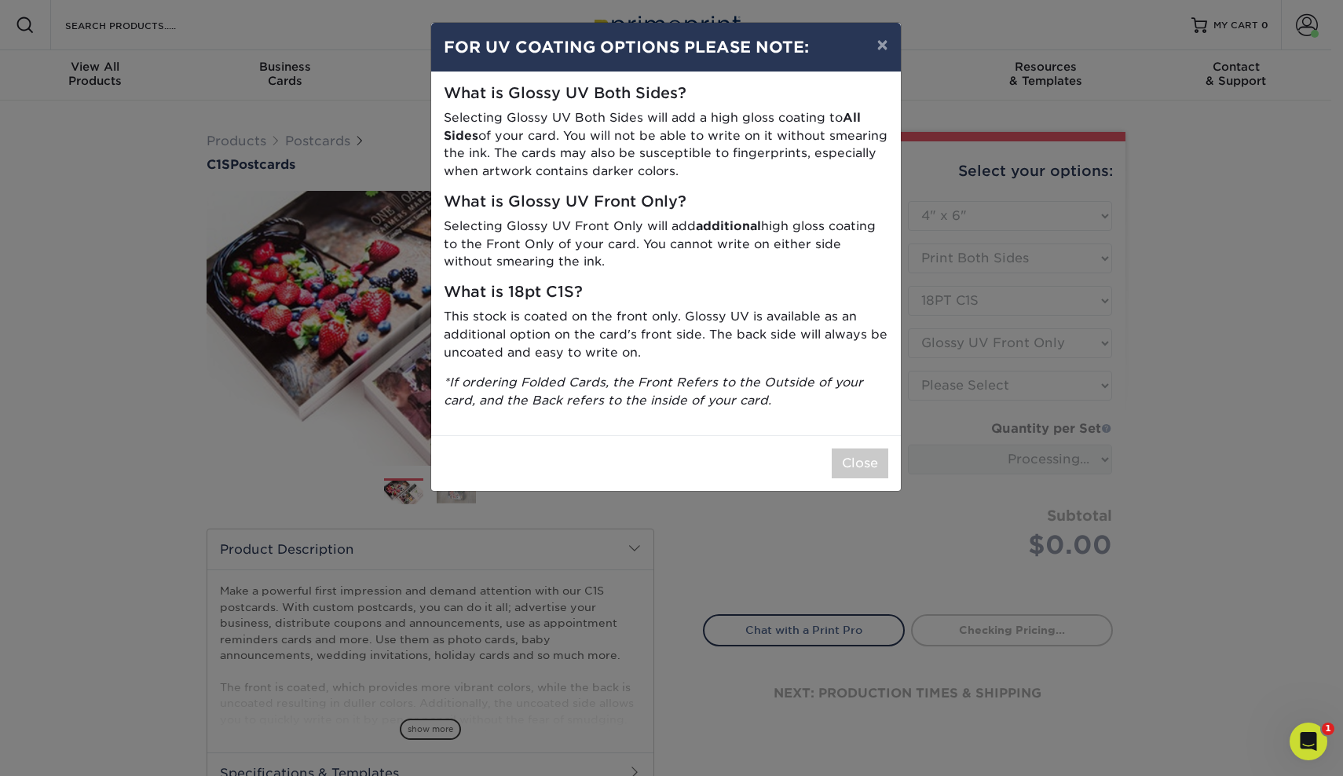
click at [881, 474] on div "Close" at bounding box center [666, 463] width 470 height 56
click at [863, 456] on button "Close" at bounding box center [860, 464] width 57 height 30
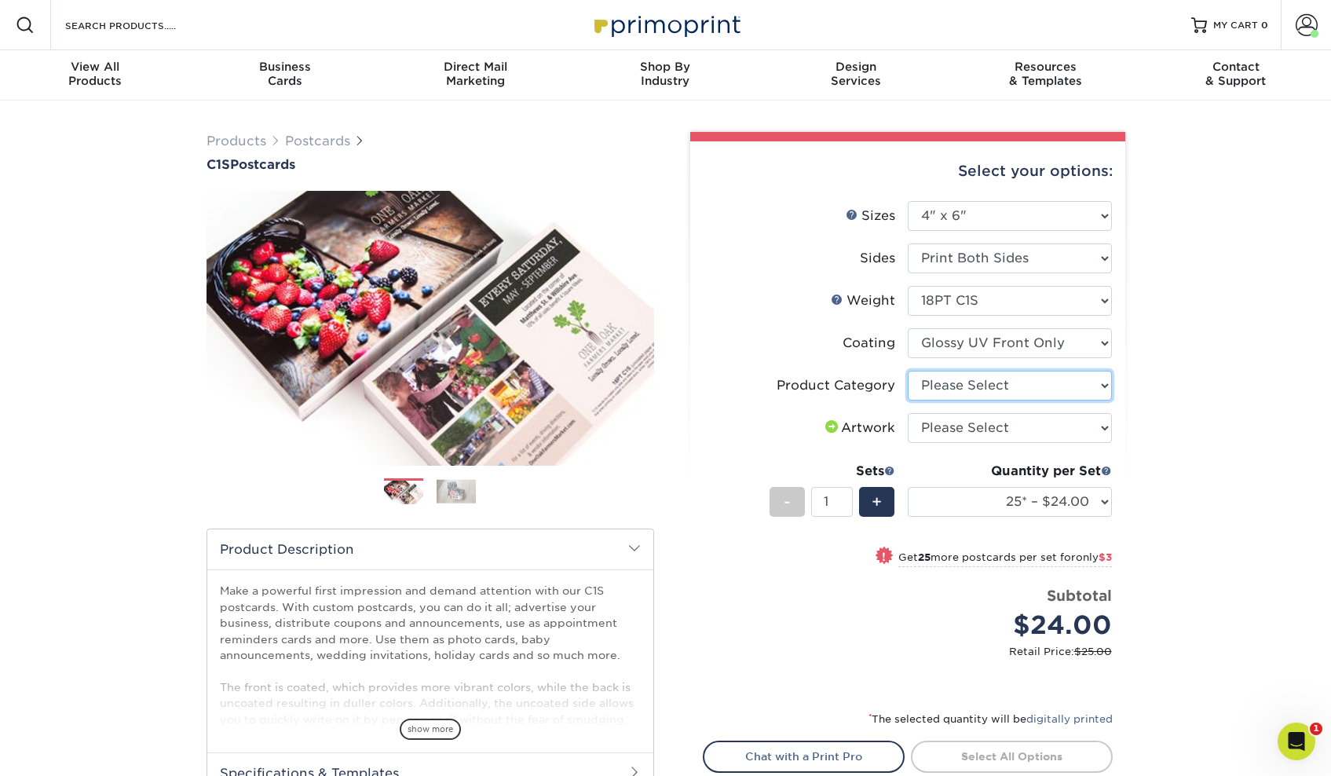
select select "9b7272e0-d6c8-4c3c-8e97-d3a1bcdab858"
select select "upload"
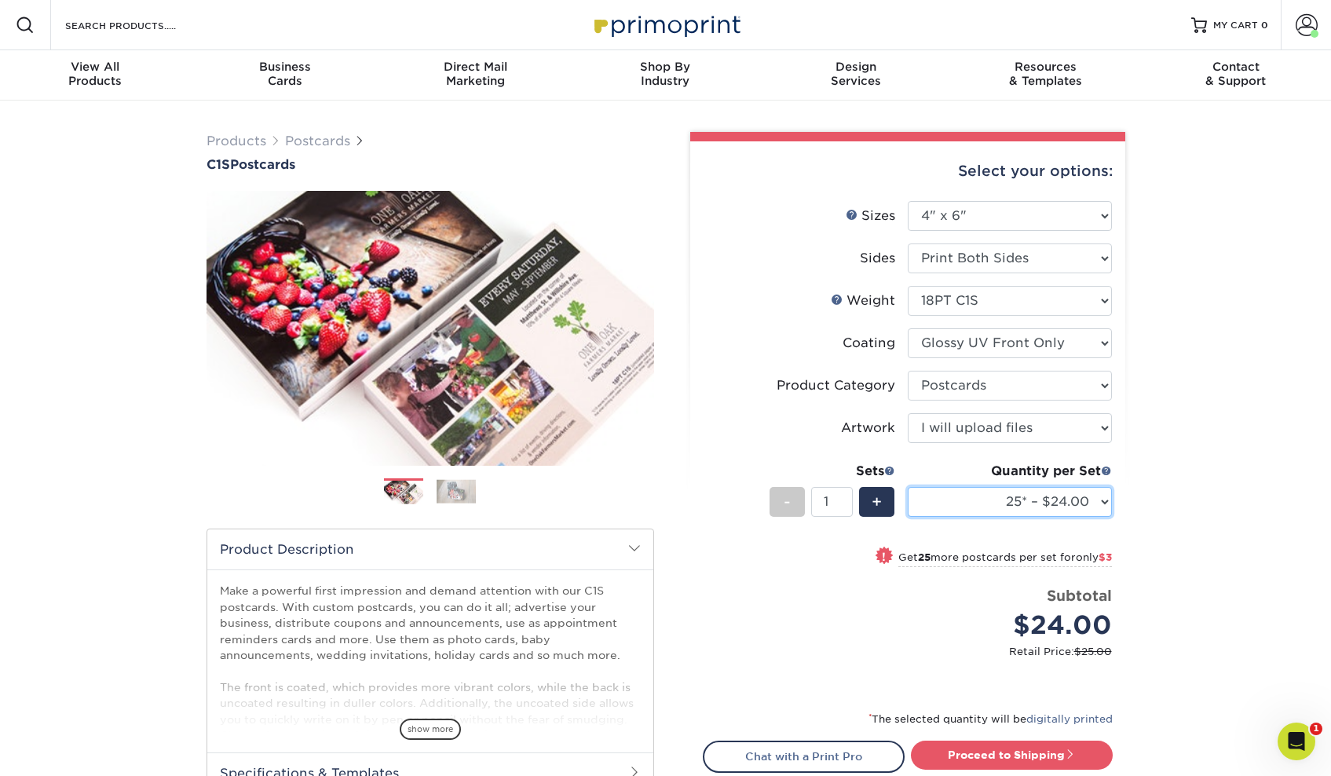
select select "1000 – $91.00"
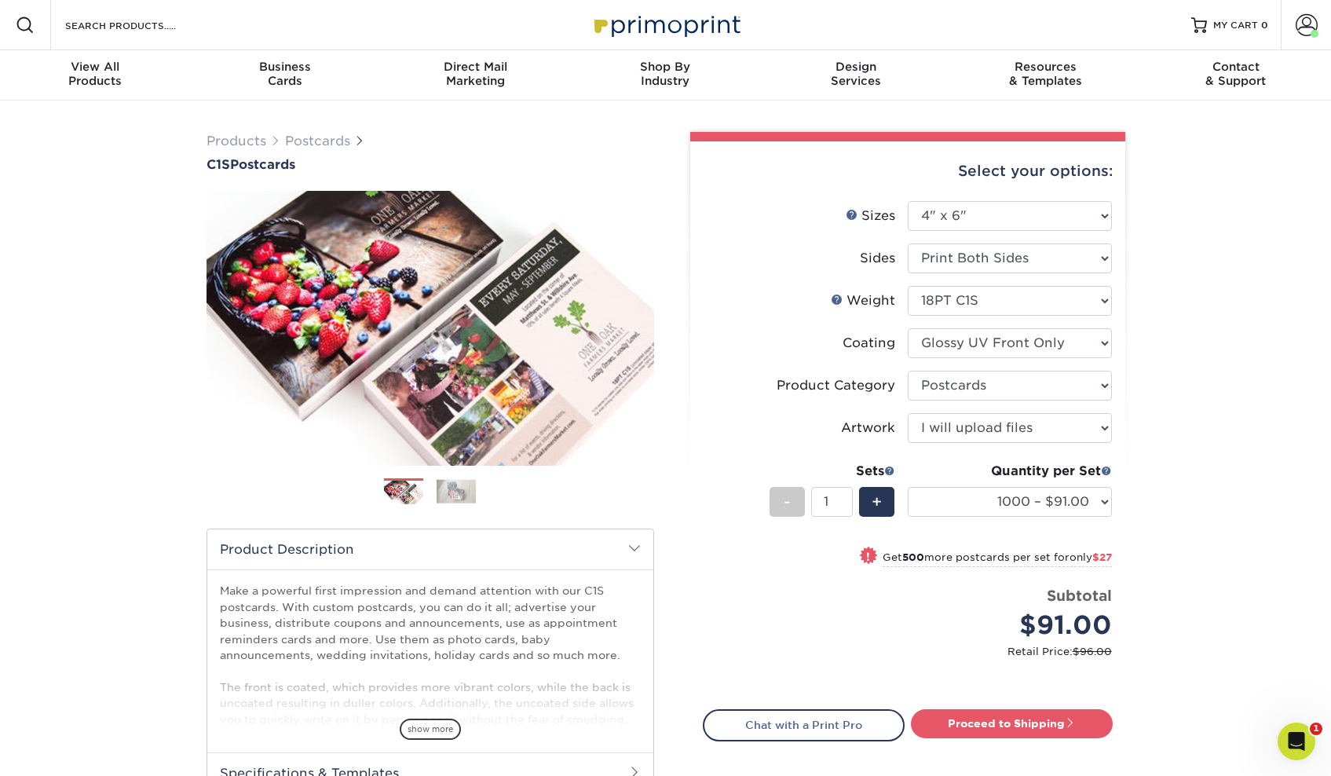
click at [1023, 743] on div "next: production times & shipping" at bounding box center [908, 789] width 410 height 94
click at [1011, 726] on link "Proceed to Shipping" at bounding box center [1012, 723] width 202 height 28
type input "Set 1"
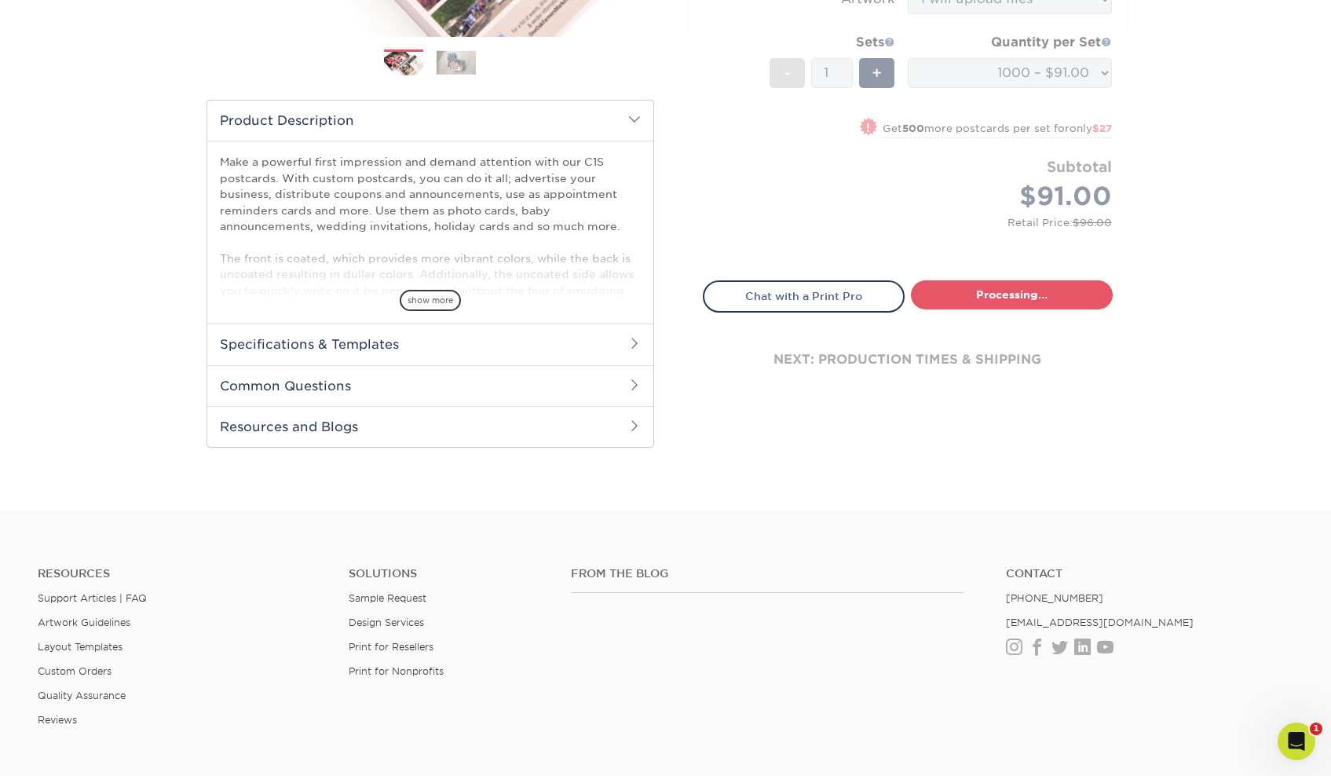
select select "0d786db2-3389-4568-9089-c05344d9294a"
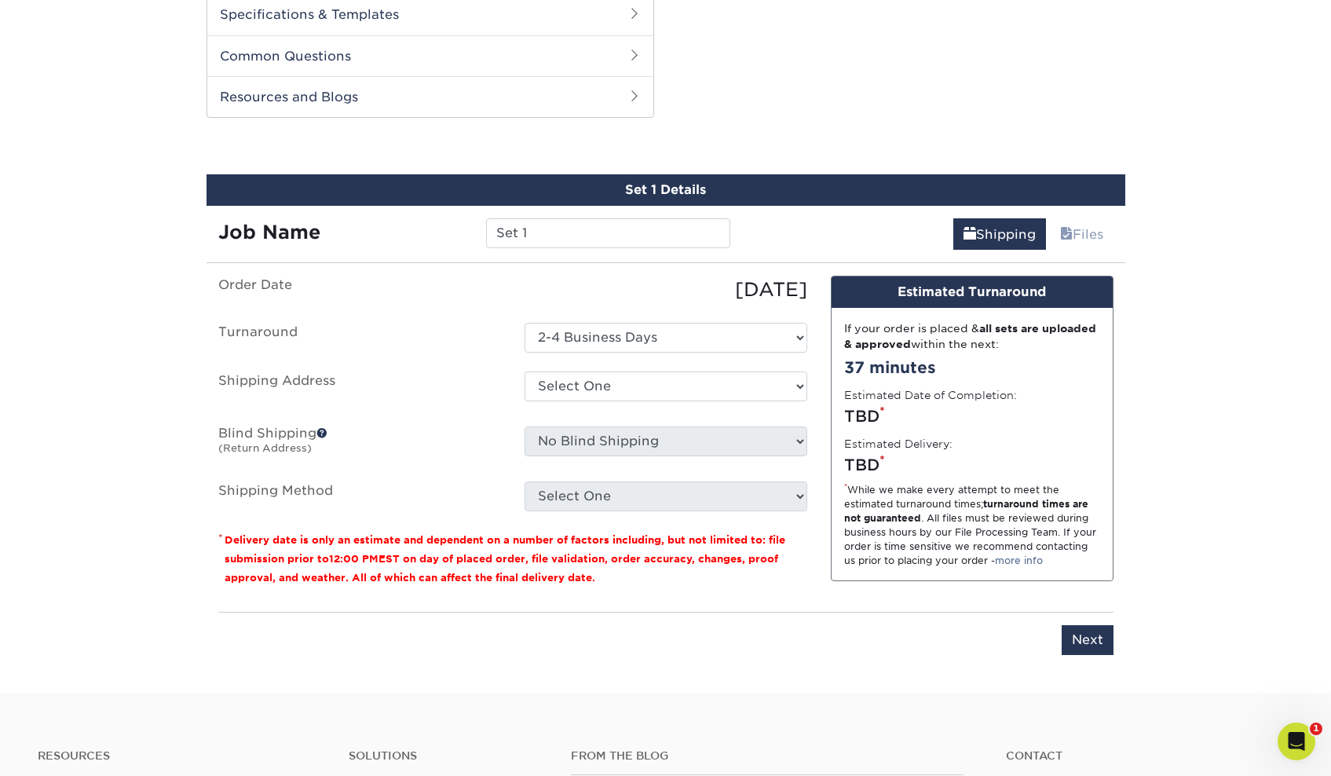
scroll to position [799, 0]
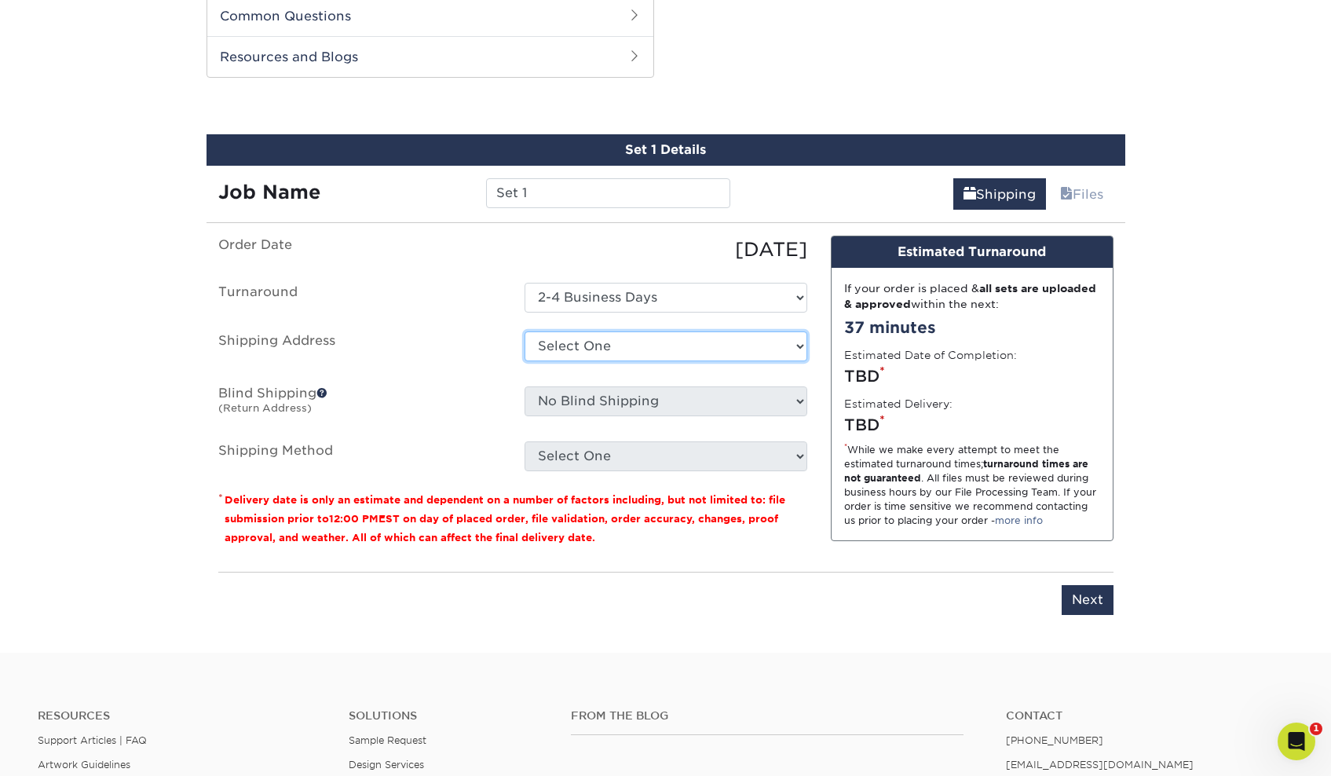
select select "63174"
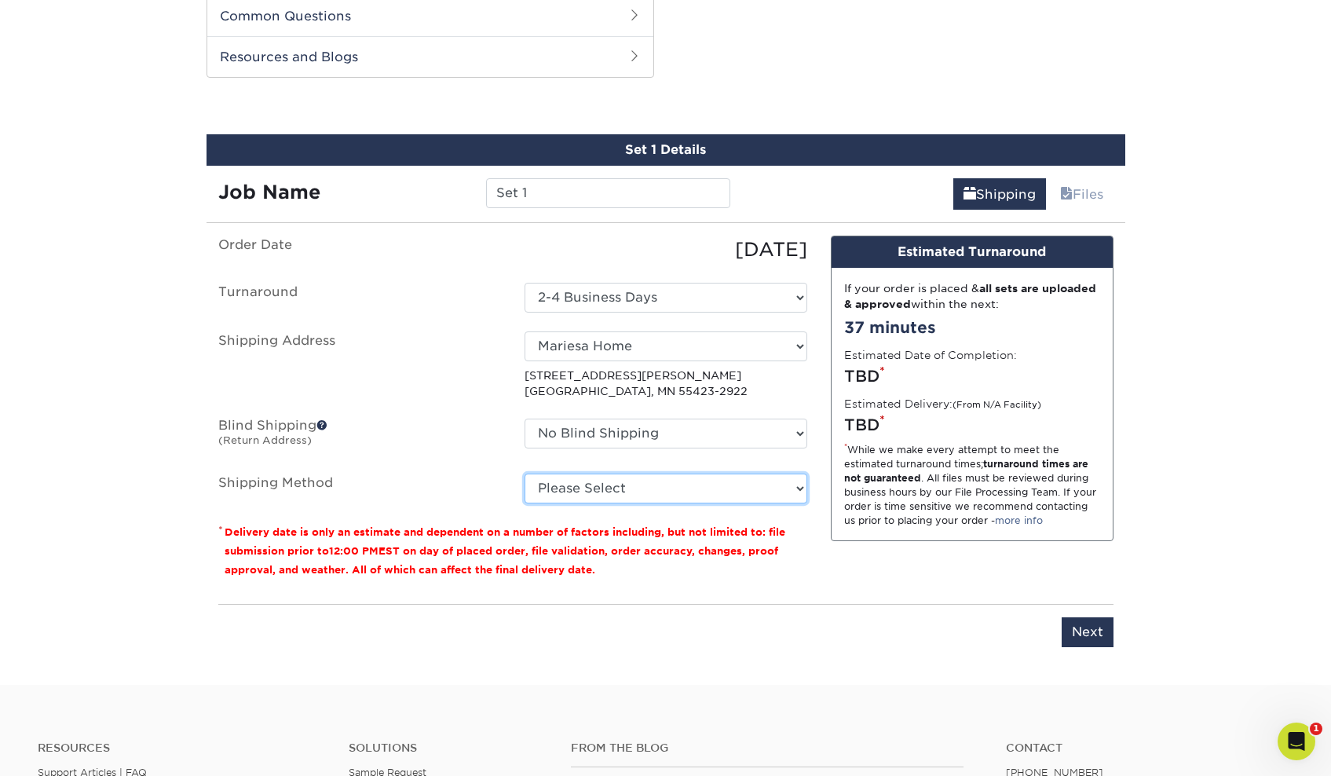
select select "12"
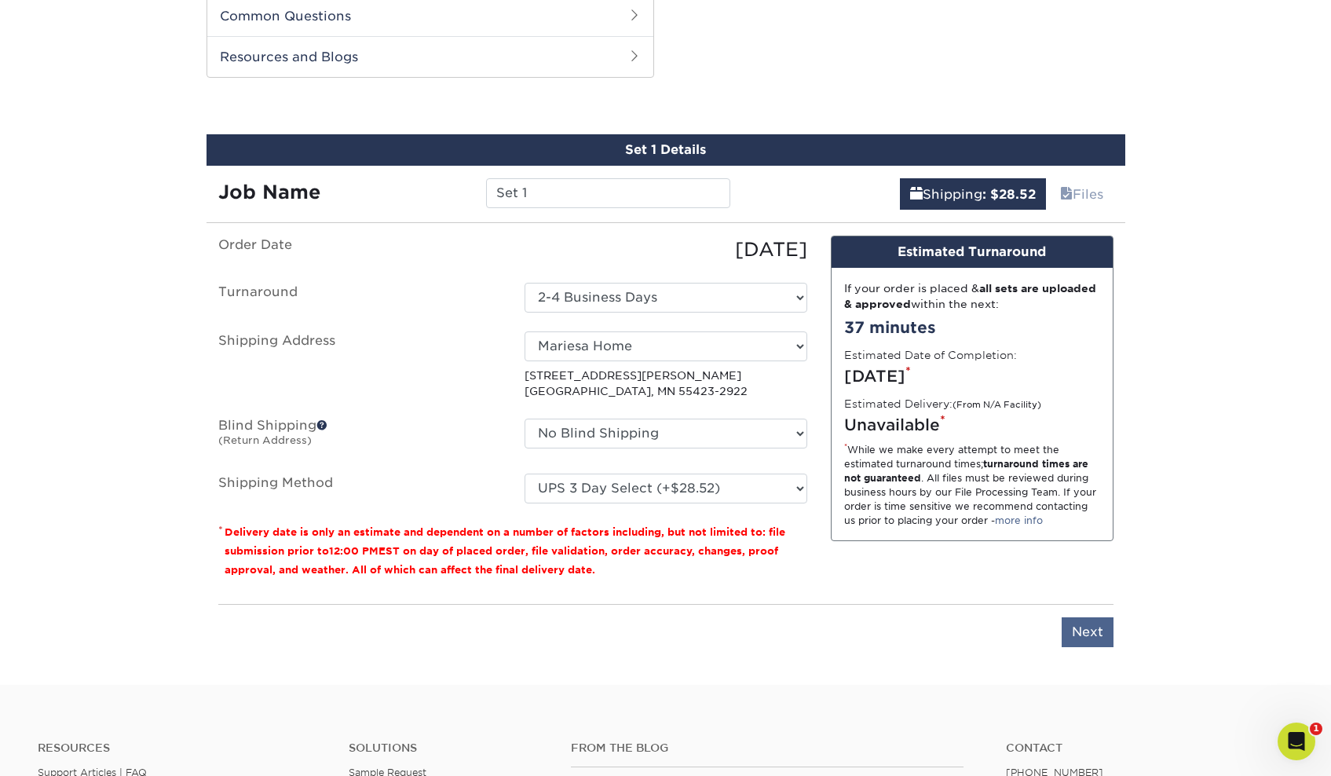
click at [1087, 643] on input "Next" at bounding box center [1088, 632] width 52 height 30
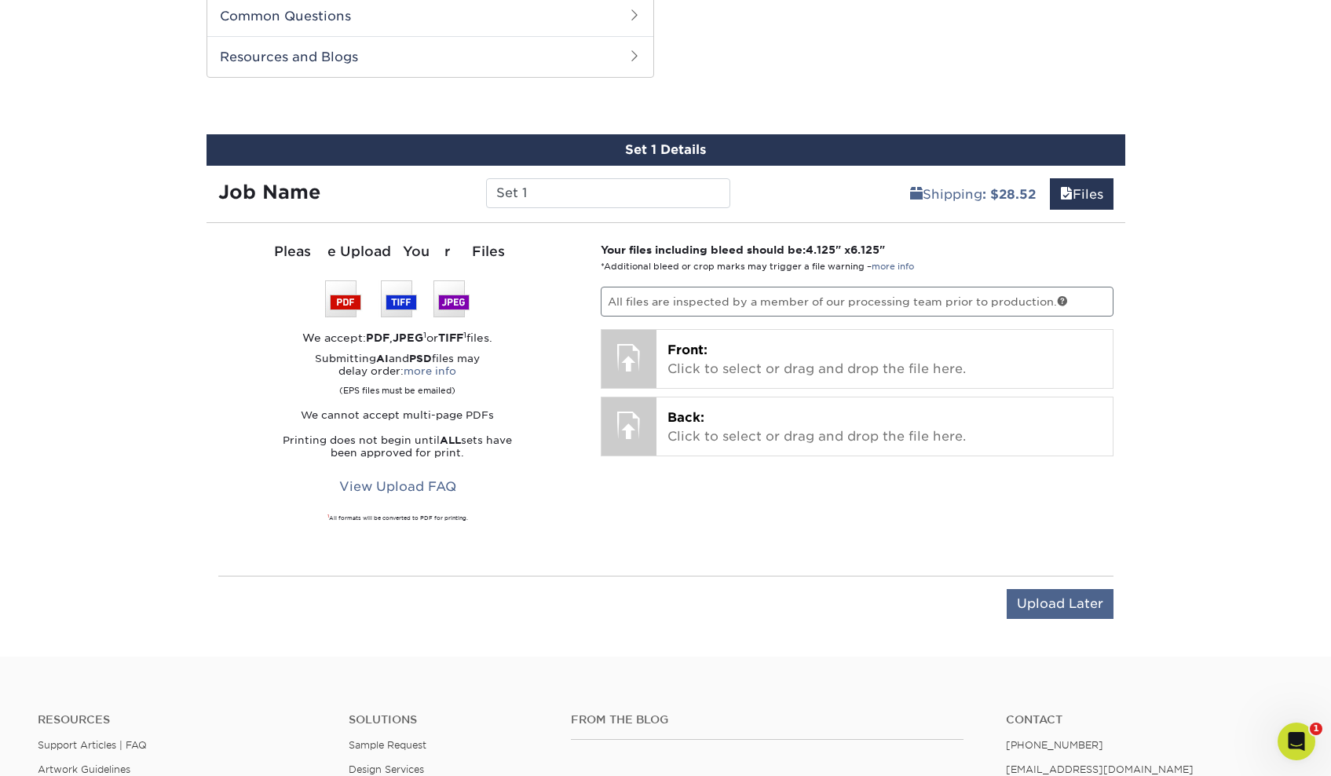
click at [1046, 599] on input "Upload Later" at bounding box center [1060, 604] width 107 height 30
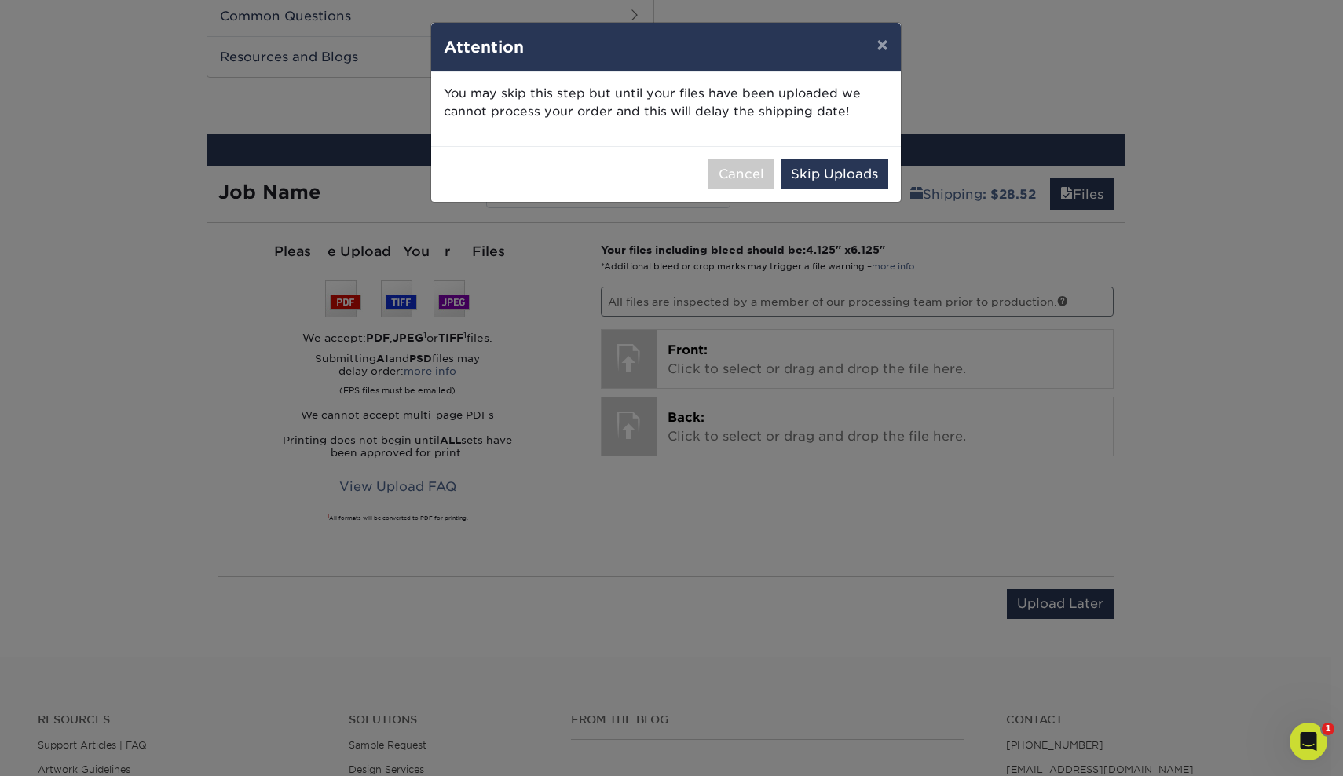
click at [858, 175] on button "Skip Uploads" at bounding box center [835, 174] width 108 height 30
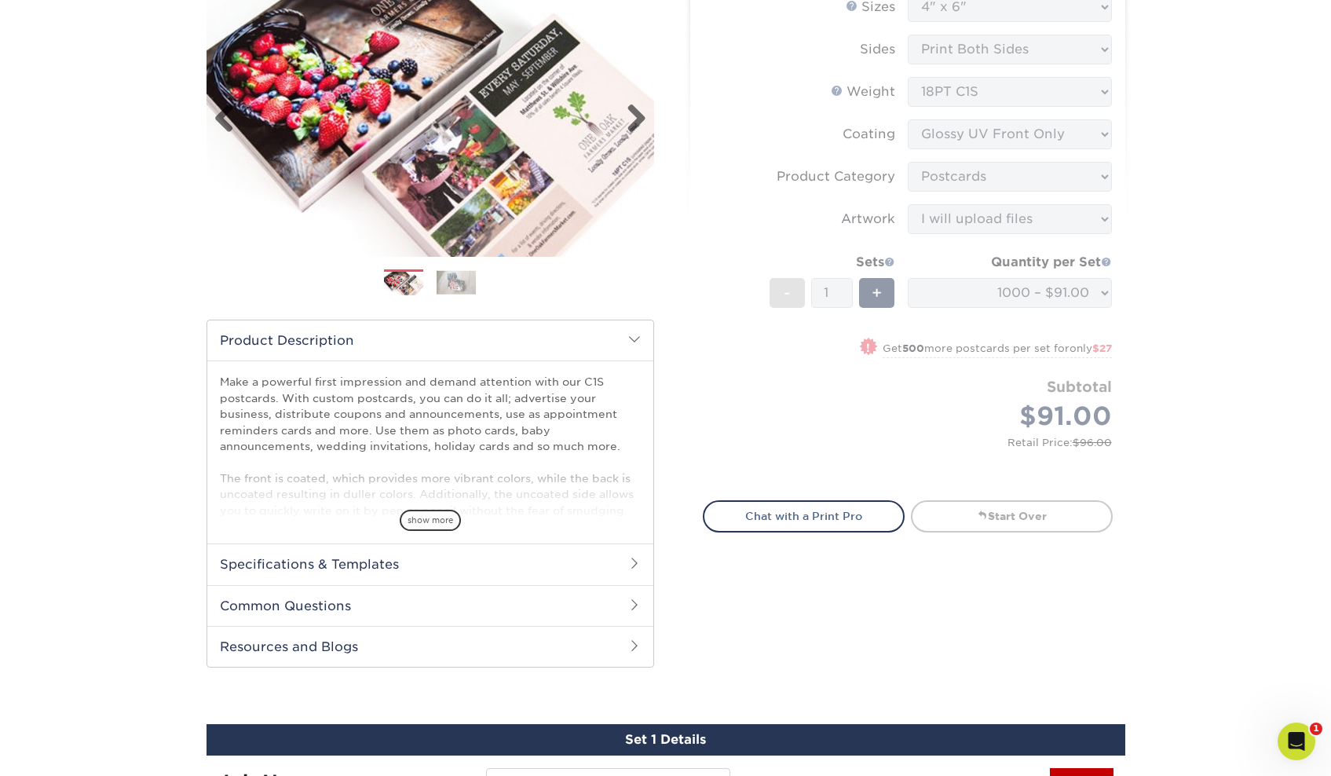
scroll to position [0, 0]
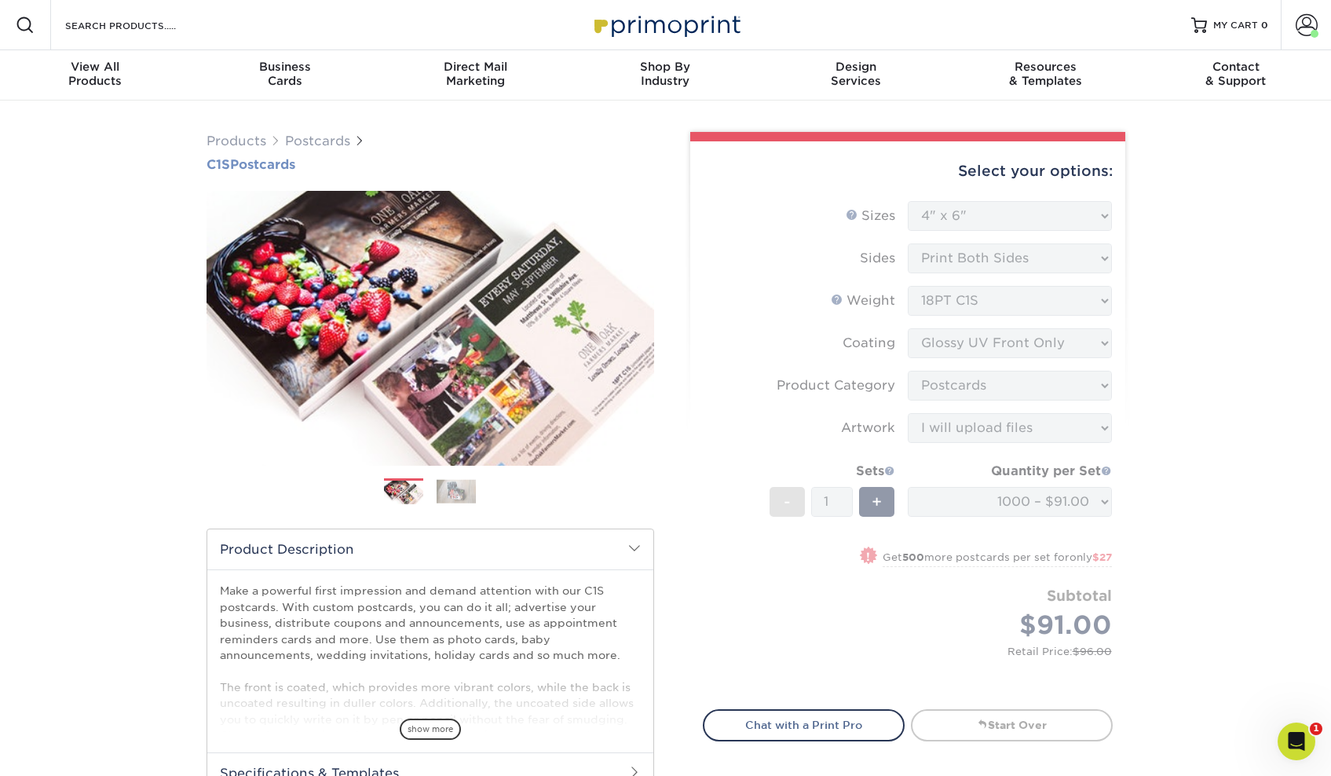
click at [268, 159] on h1 "C1S Postcards" at bounding box center [431, 164] width 448 height 15
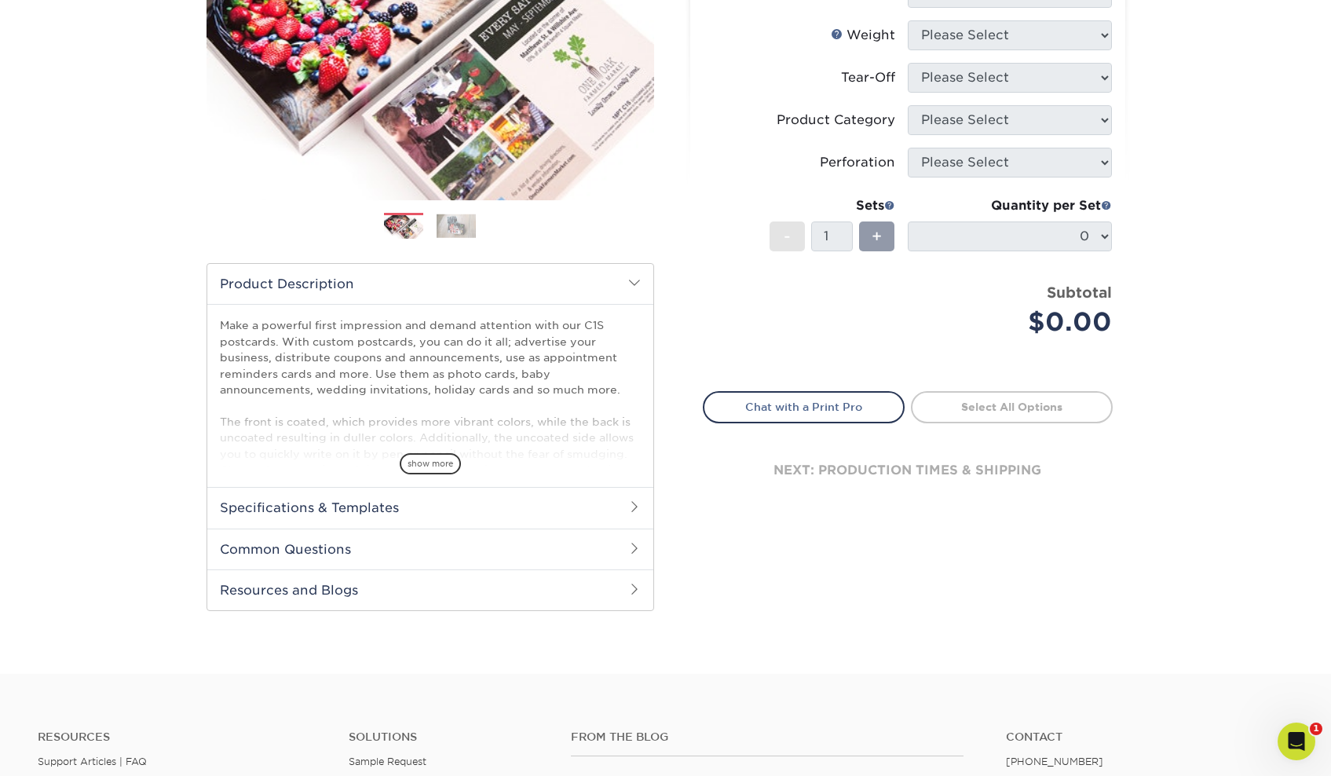
scroll to position [269, 0]
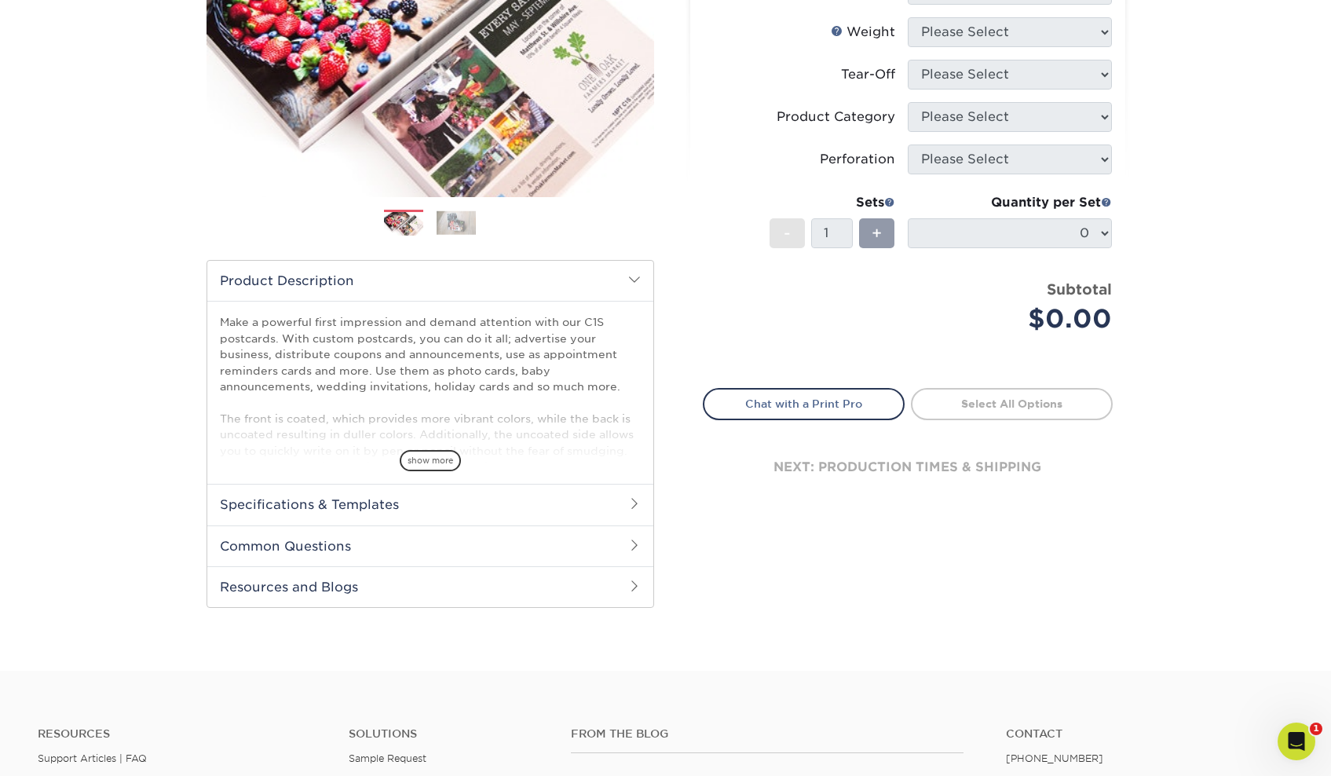
click at [397, 499] on h2 "Specifications & Templates" at bounding box center [430, 504] width 446 height 41
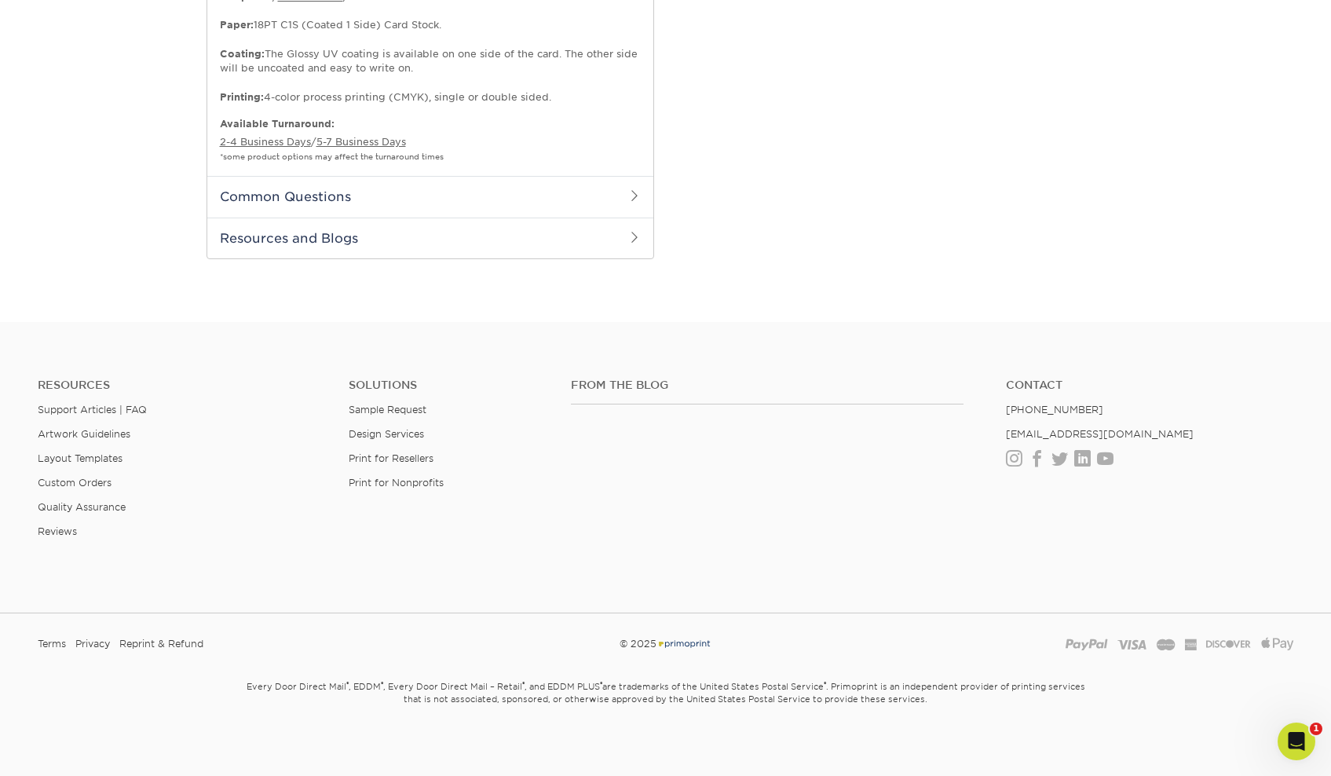
scroll to position [495, 0]
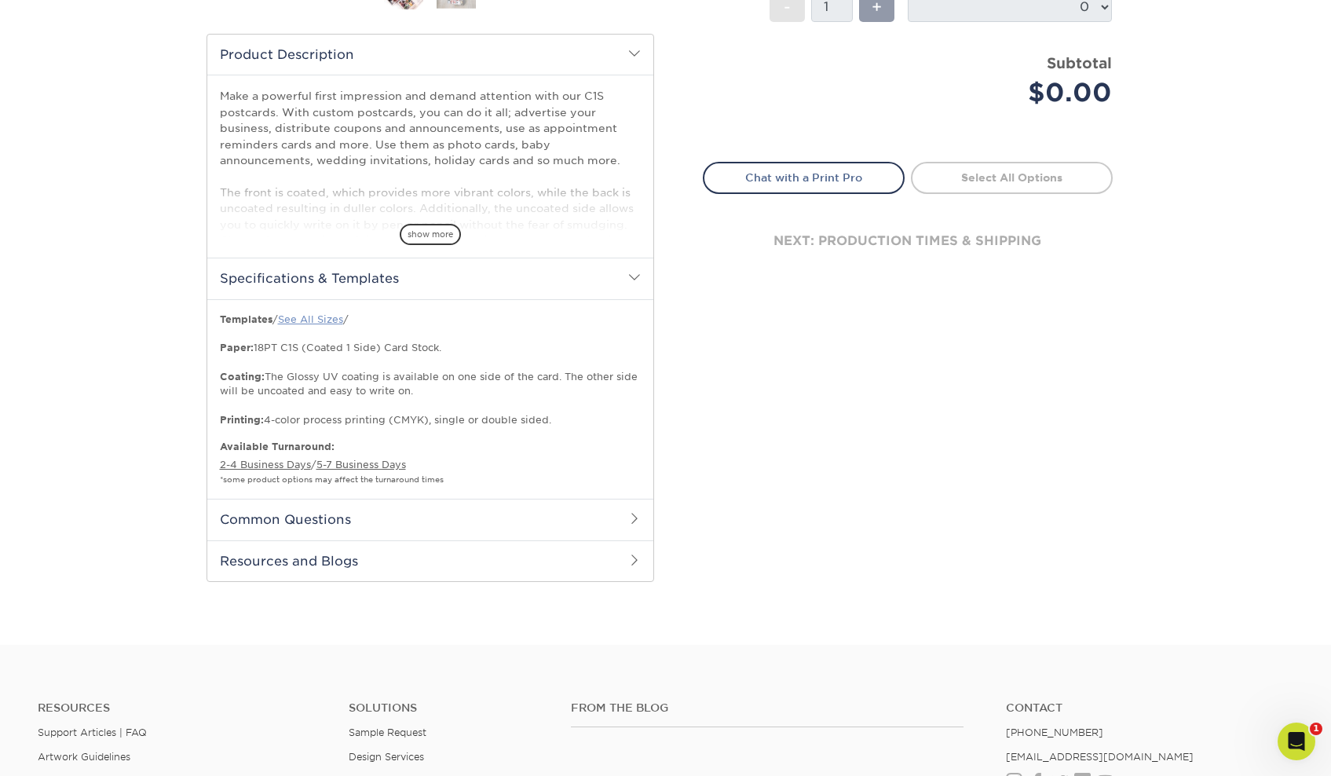
click at [300, 319] on link "See All Sizes" at bounding box center [310, 319] width 65 height 12
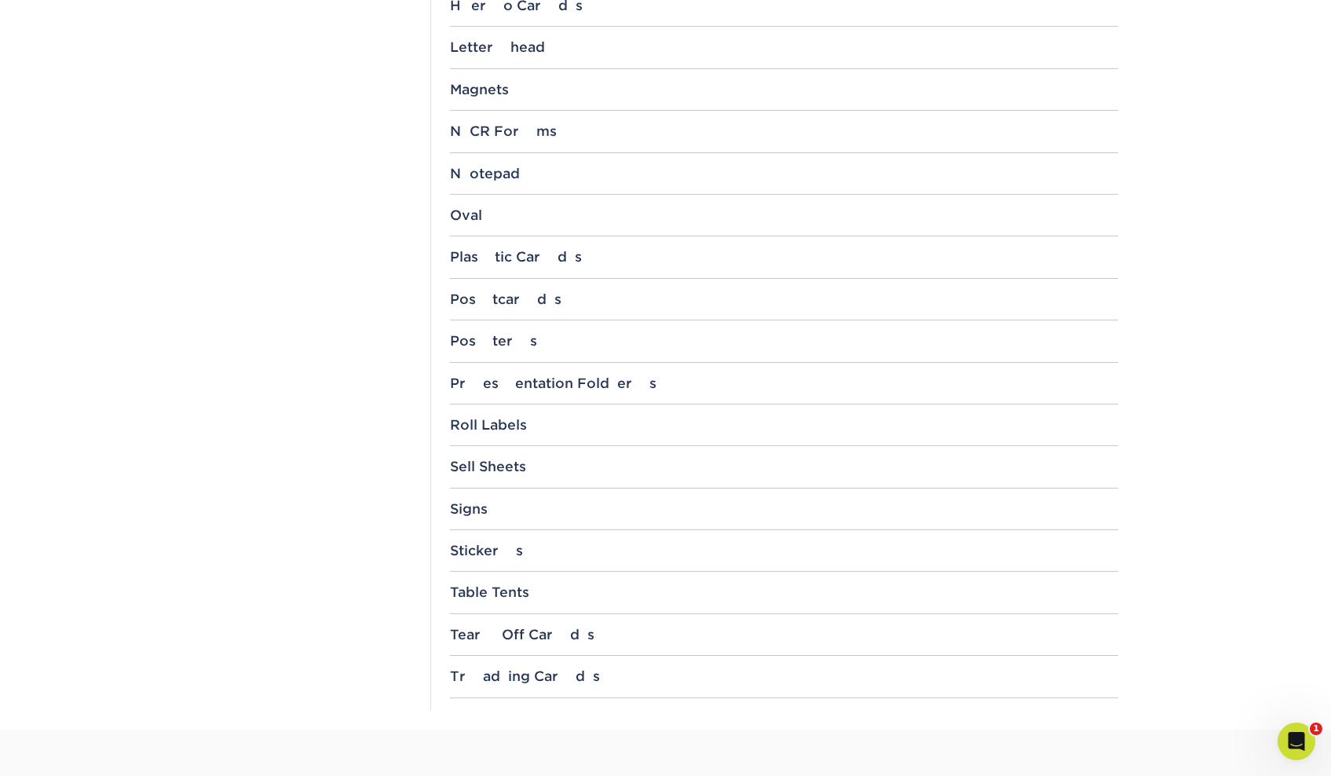
scroll to position [1432, 0]
click at [480, 295] on div "Postcards" at bounding box center [784, 303] width 668 height 16
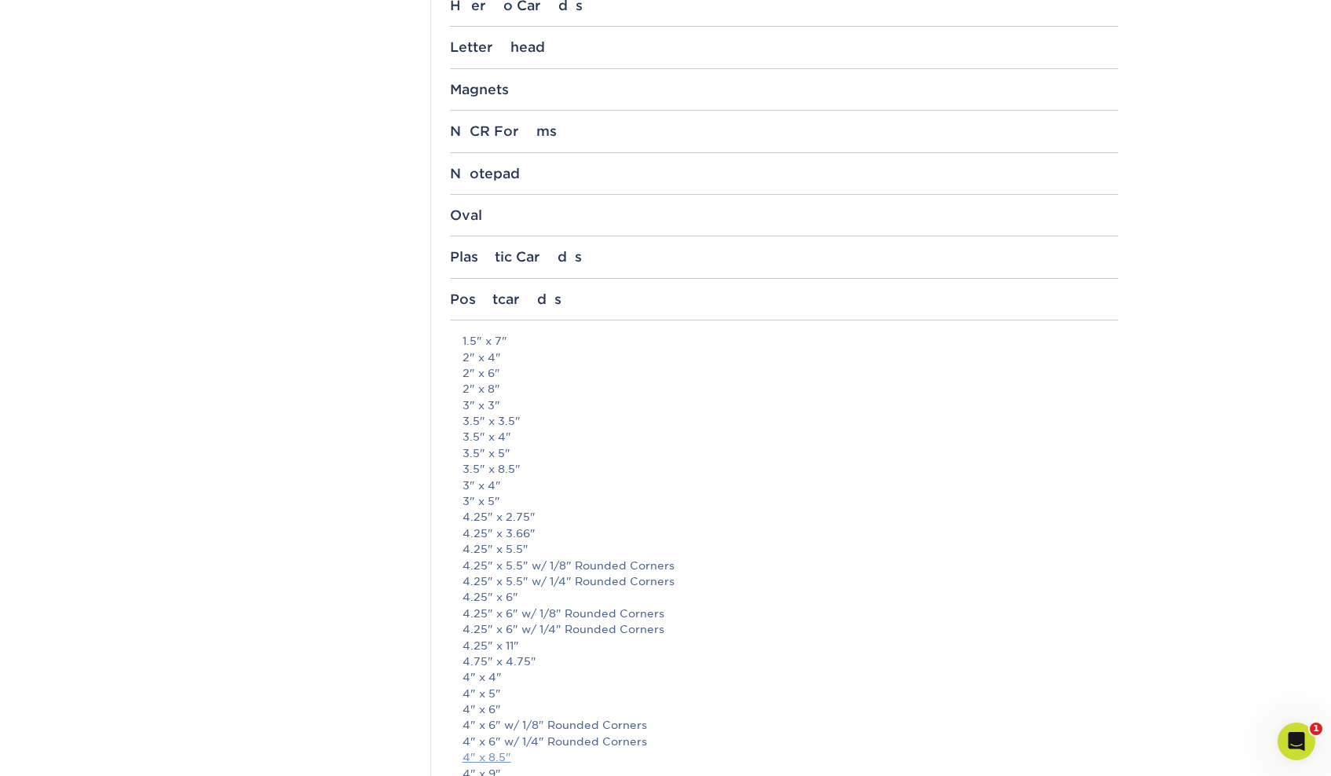
scroll to position [1733, 0]
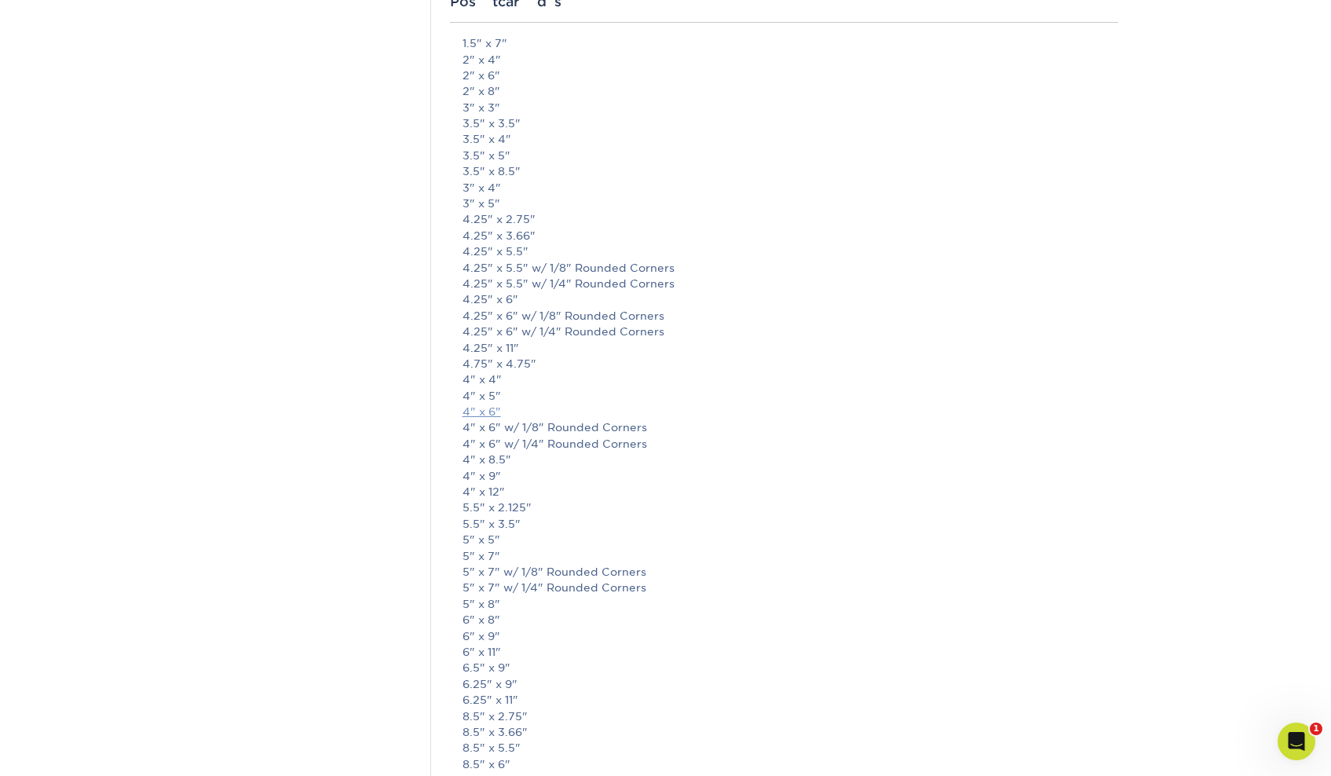
click at [477, 405] on link "4" x 6"" at bounding box center [482, 411] width 38 height 13
